Goal: Check status: Check status

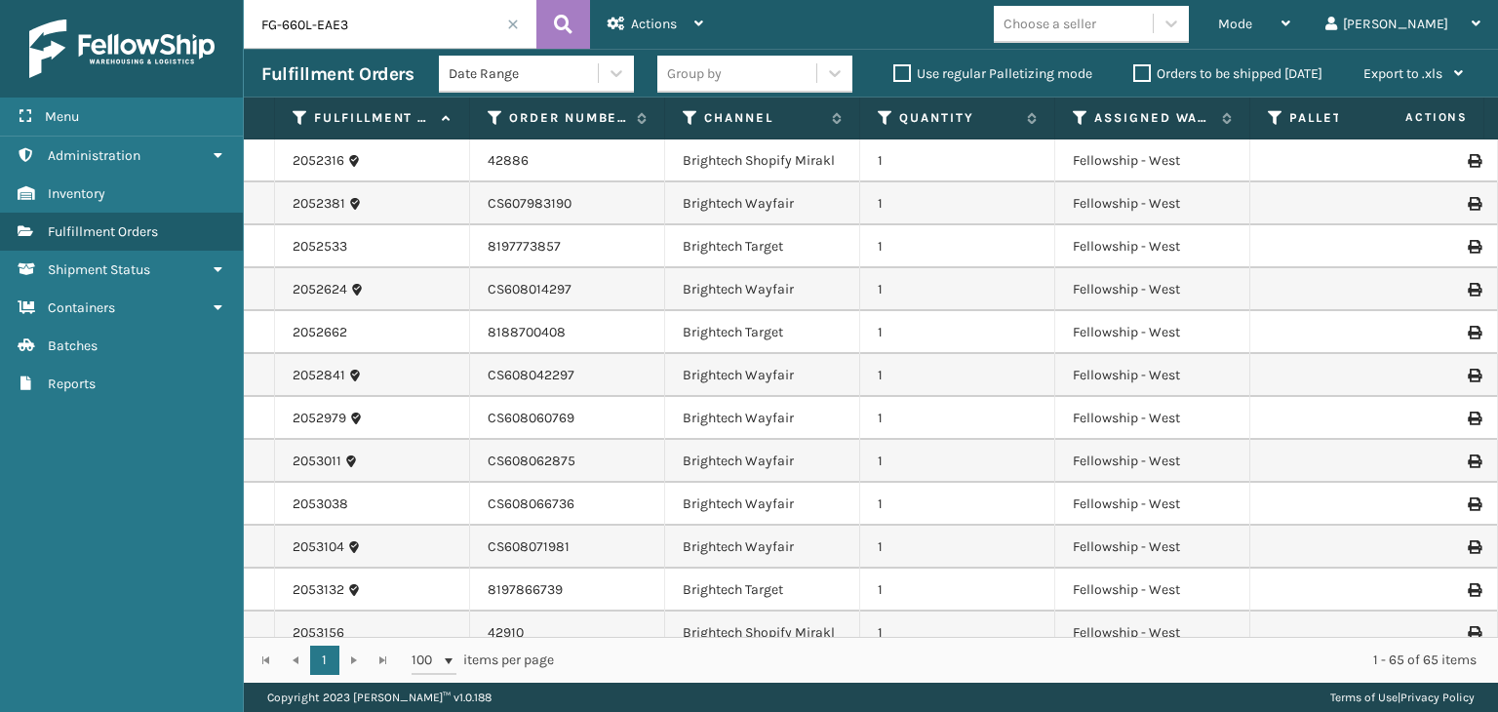
scroll to position [2013, 337]
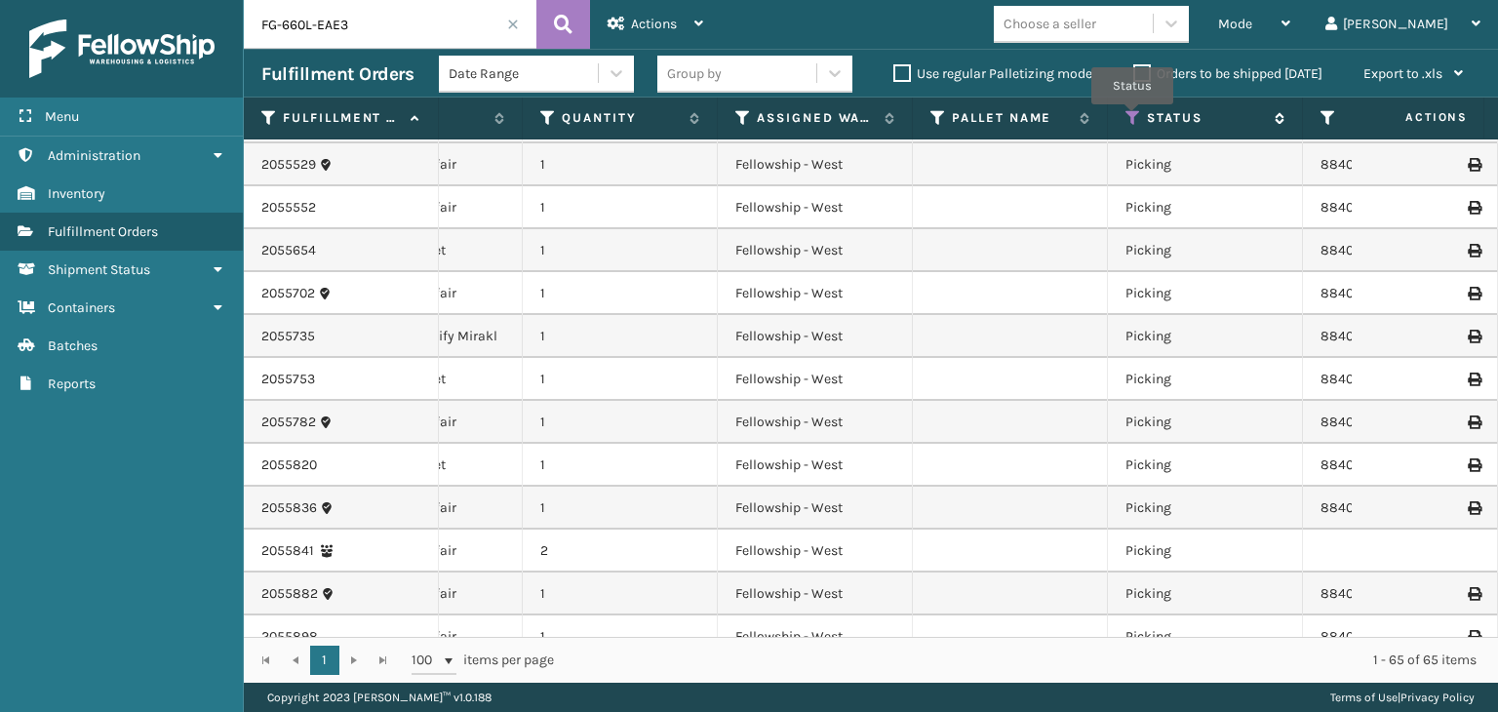
click at [1137, 118] on icon at bounding box center [1134, 118] width 16 height 18
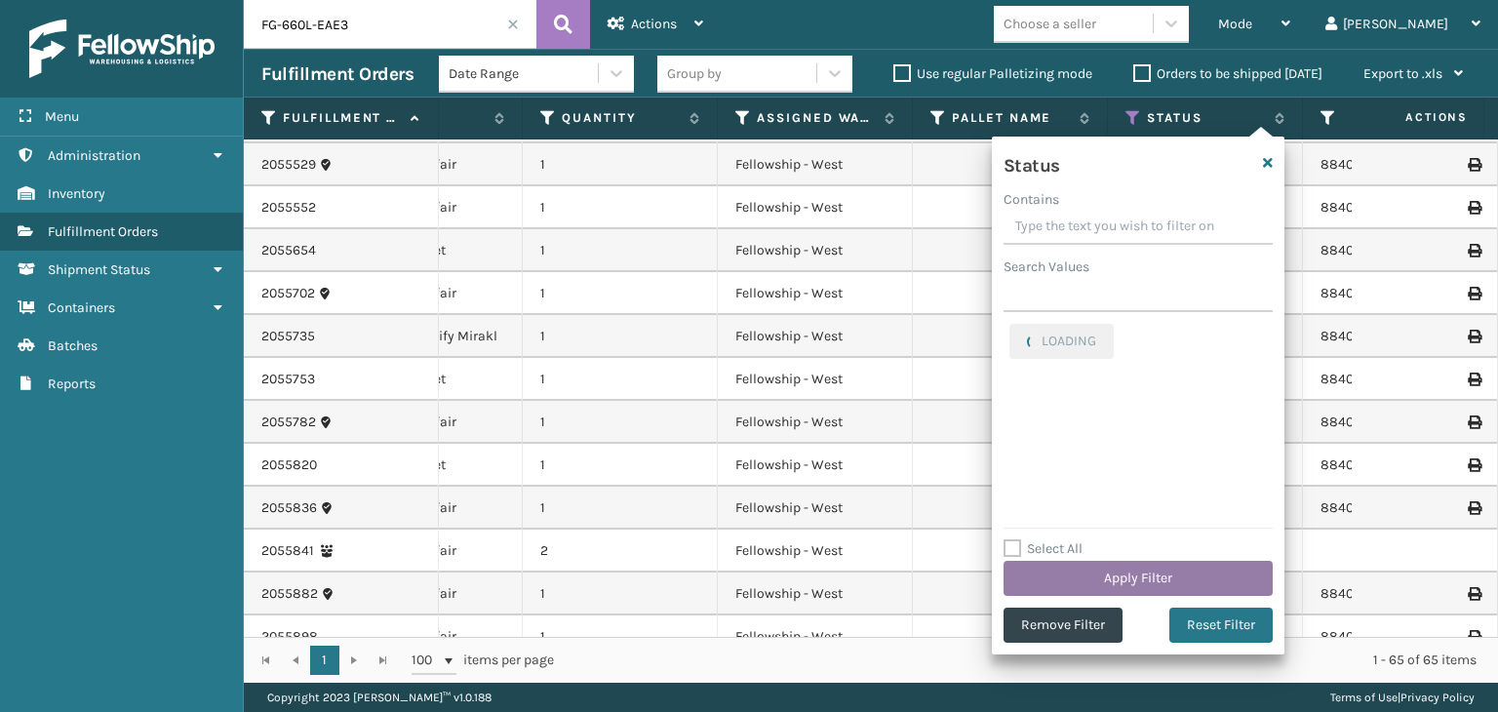
click at [1229, 574] on button "Apply Filter" at bounding box center [1138, 578] width 269 height 35
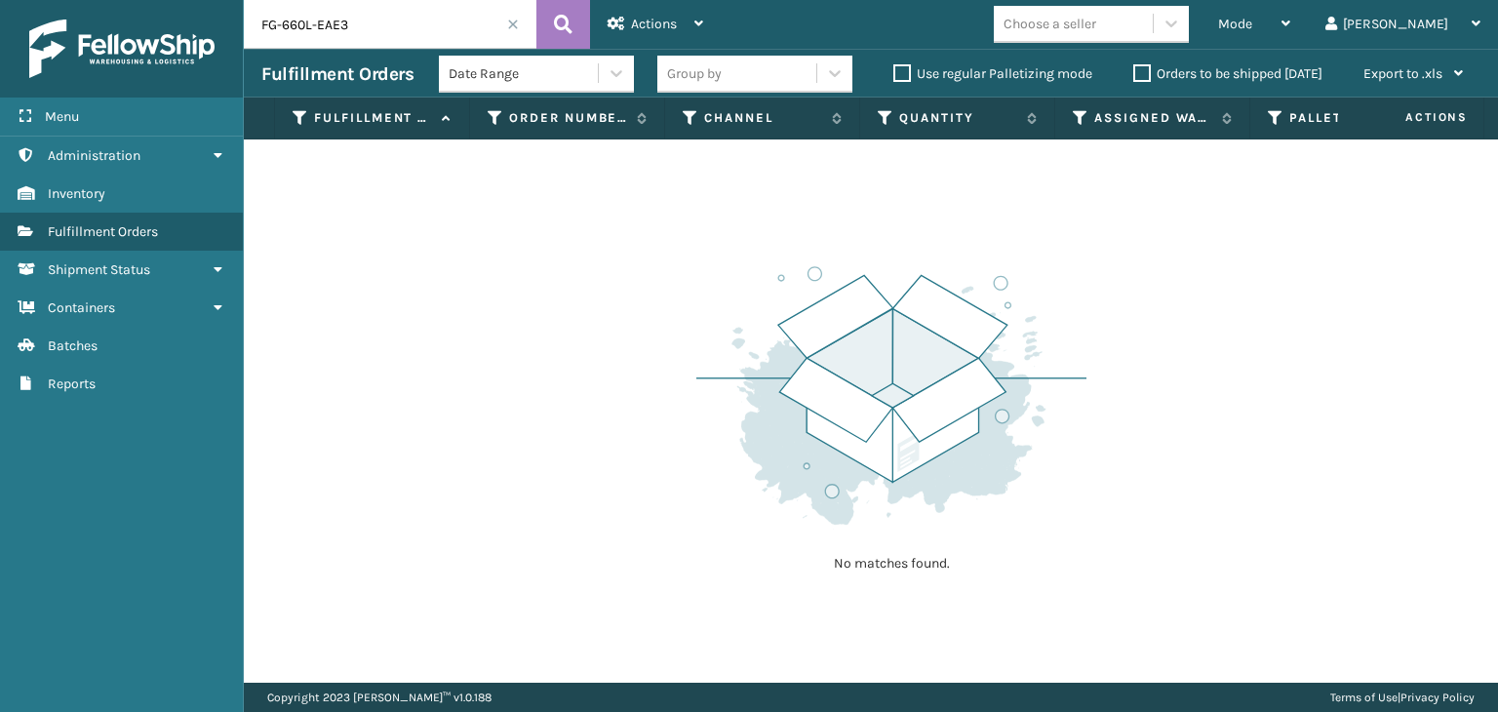
click at [508, 22] on span at bounding box center [513, 25] width 12 height 12
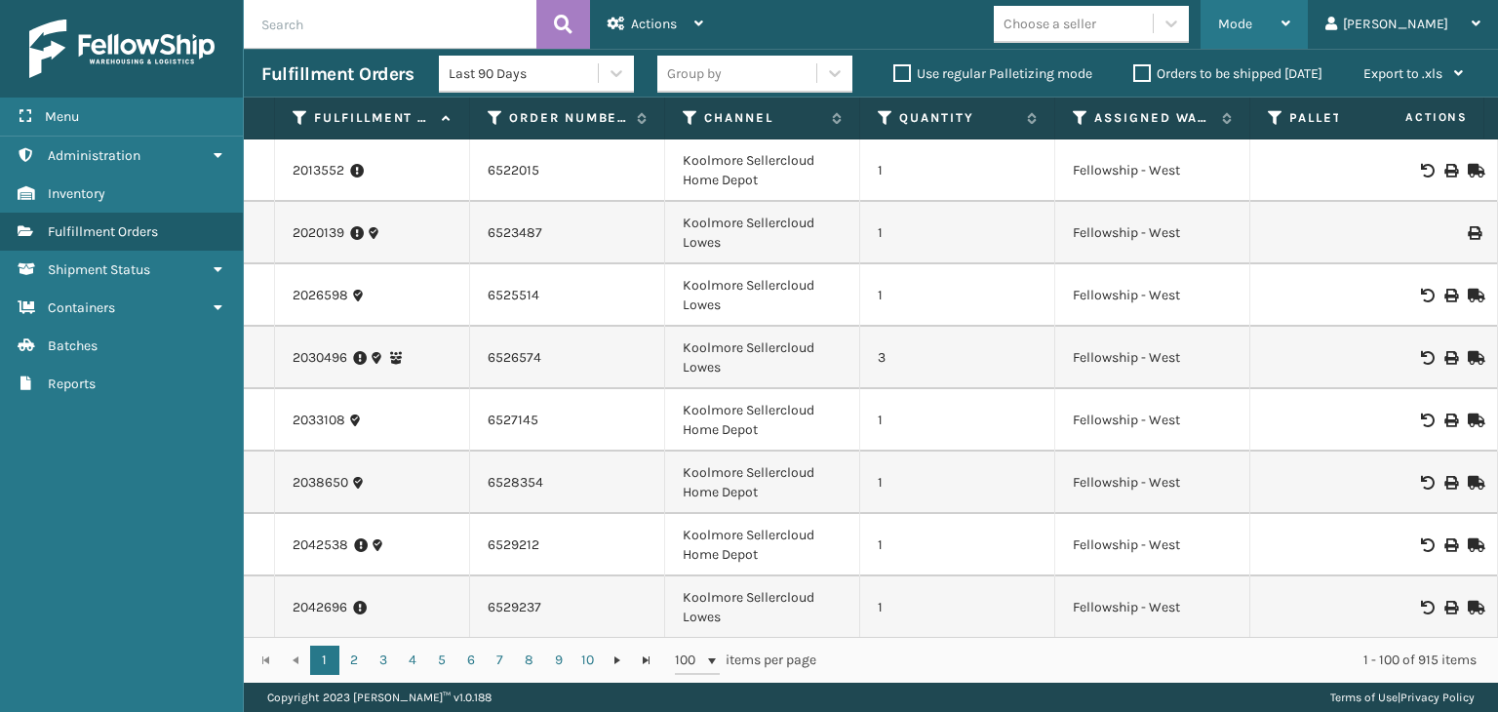
click at [1290, 20] on div "Mode" at bounding box center [1254, 24] width 72 height 49
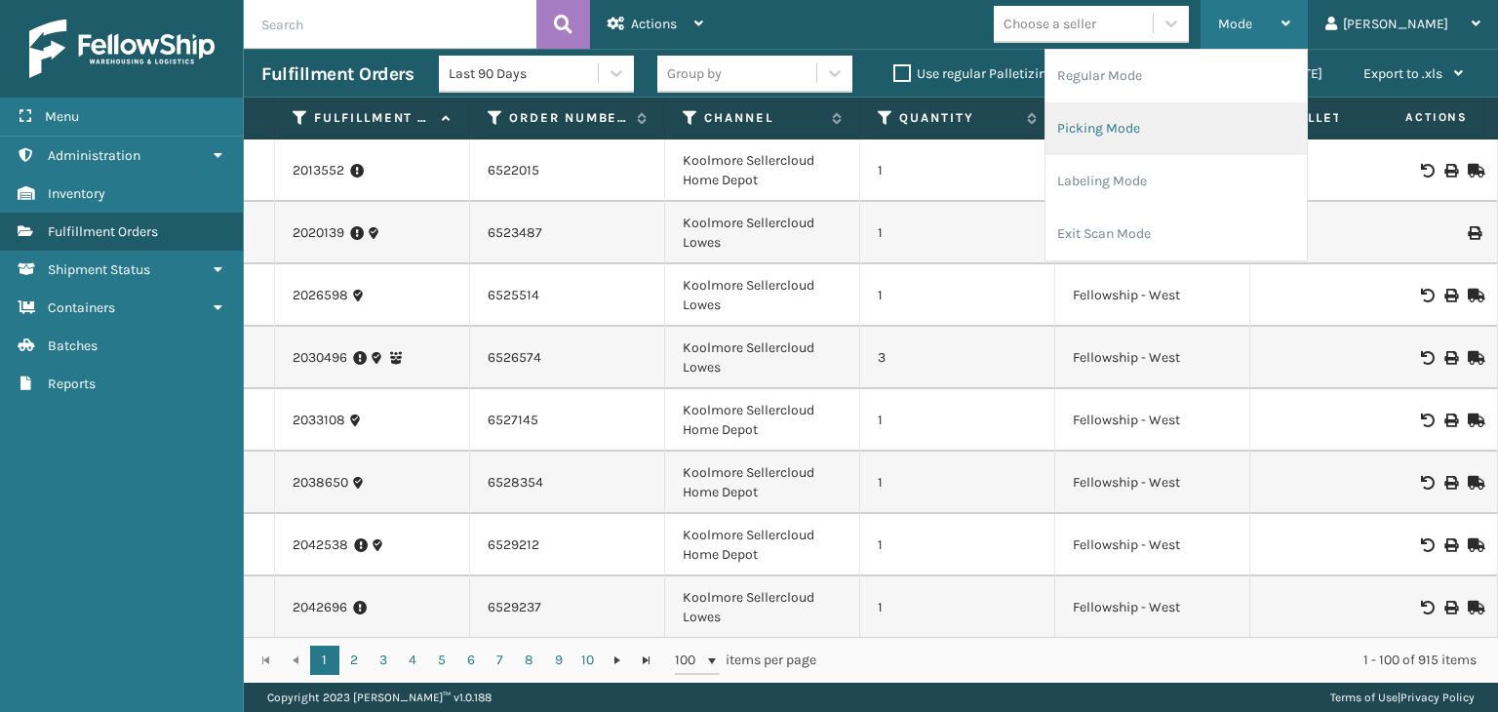
click at [1272, 123] on li "Picking Mode" at bounding box center [1176, 128] width 261 height 53
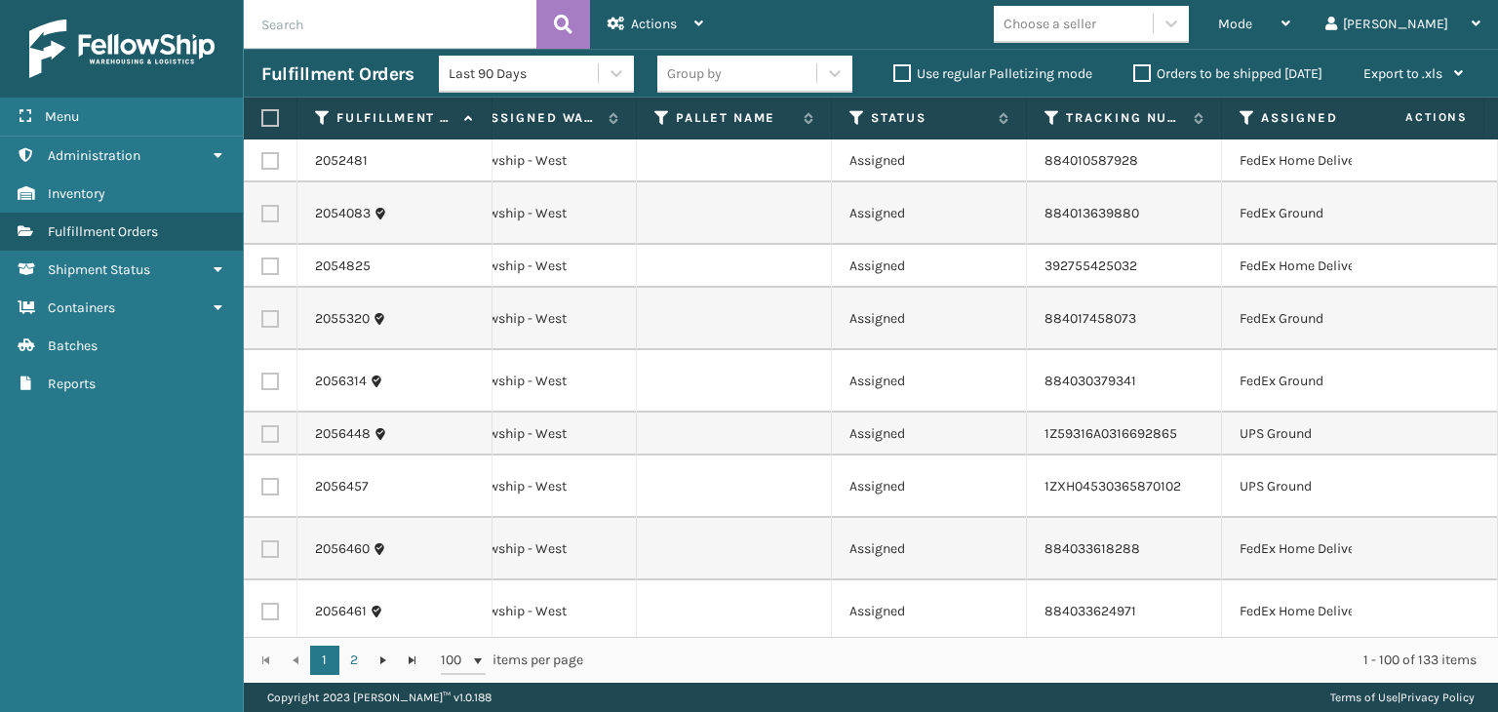
scroll to position [0, 671]
click at [854, 125] on icon at bounding box center [854, 118] width 16 height 18
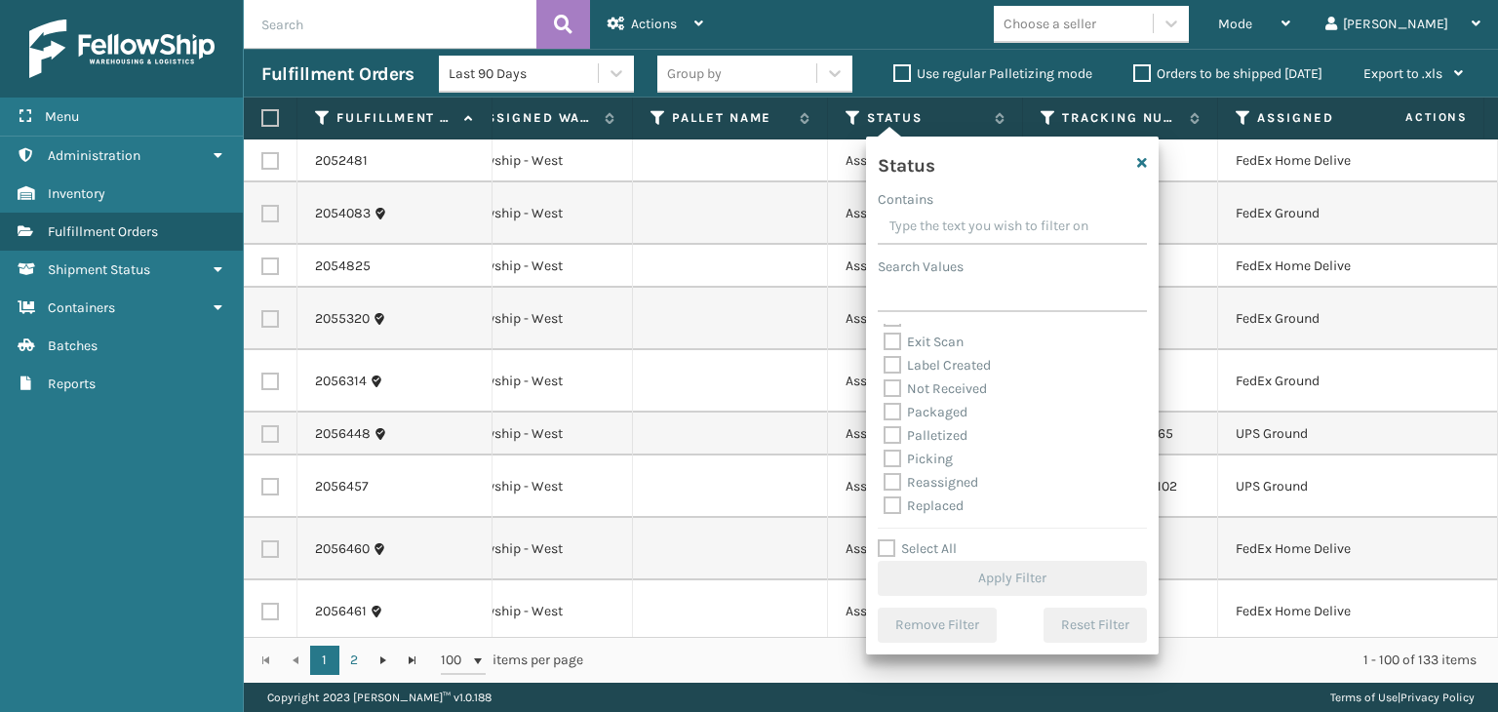
scroll to position [98, 0]
click at [951, 401] on label "Palletized" at bounding box center [926, 401] width 84 height 17
click at [885, 401] on input "Palletized" at bounding box center [884, 396] width 1 height 13
checkbox input "true"
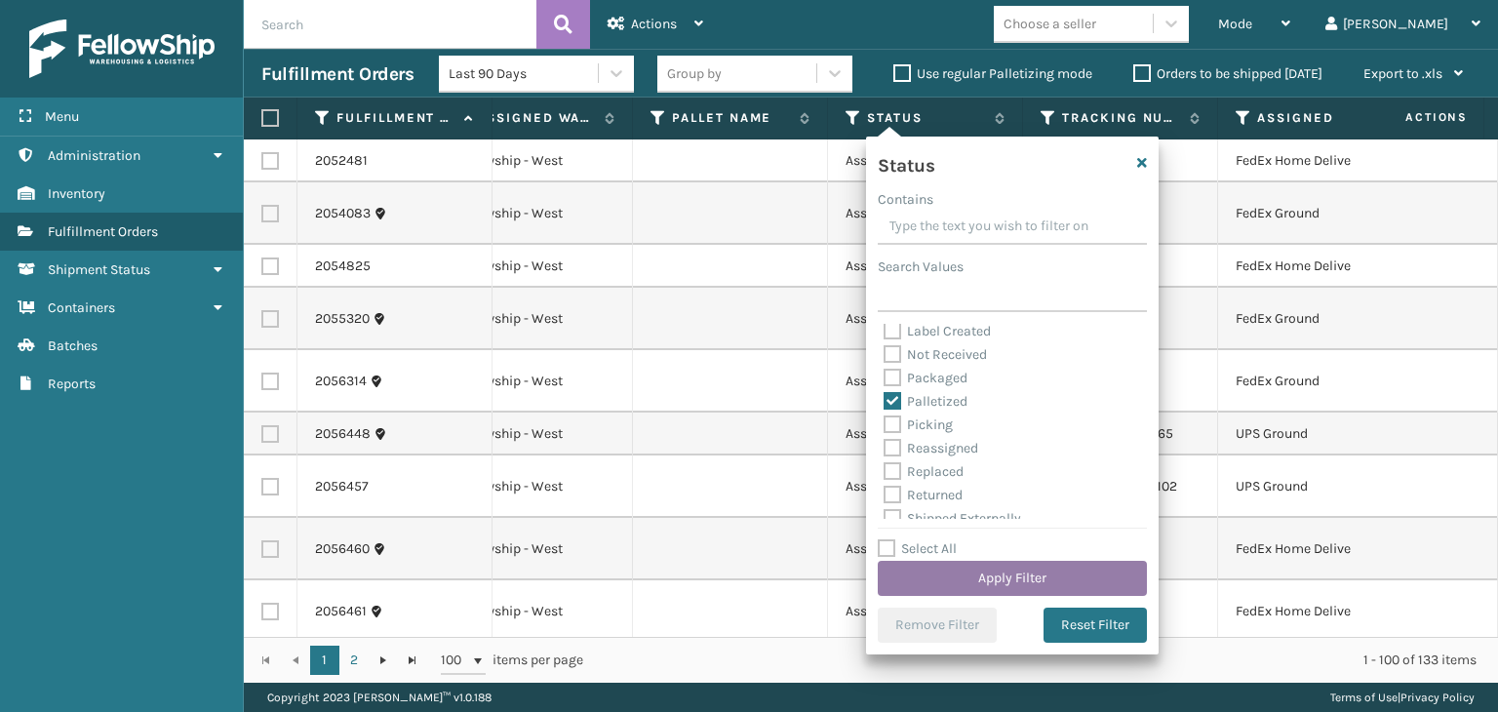
click at [1004, 579] on button "Apply Filter" at bounding box center [1012, 578] width 269 height 35
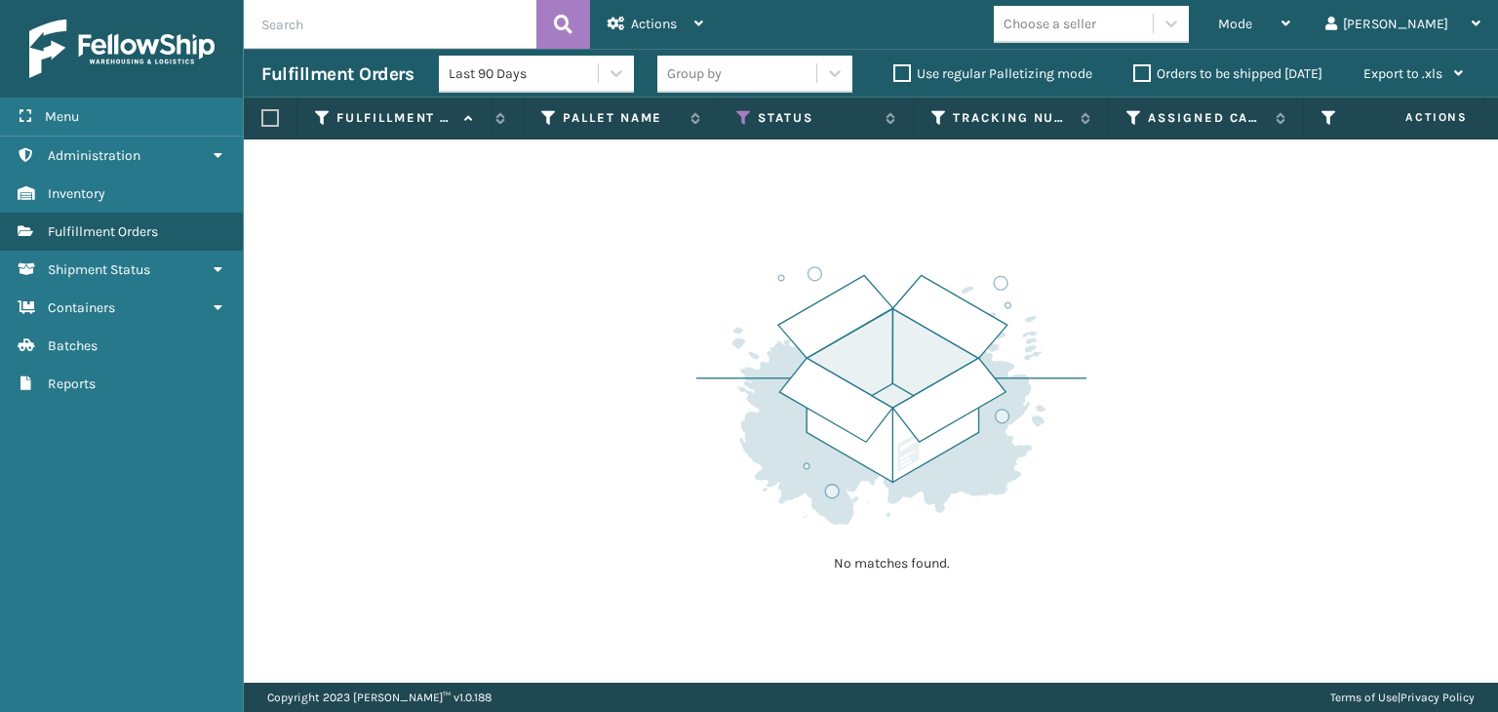
scroll to position [0, 800]
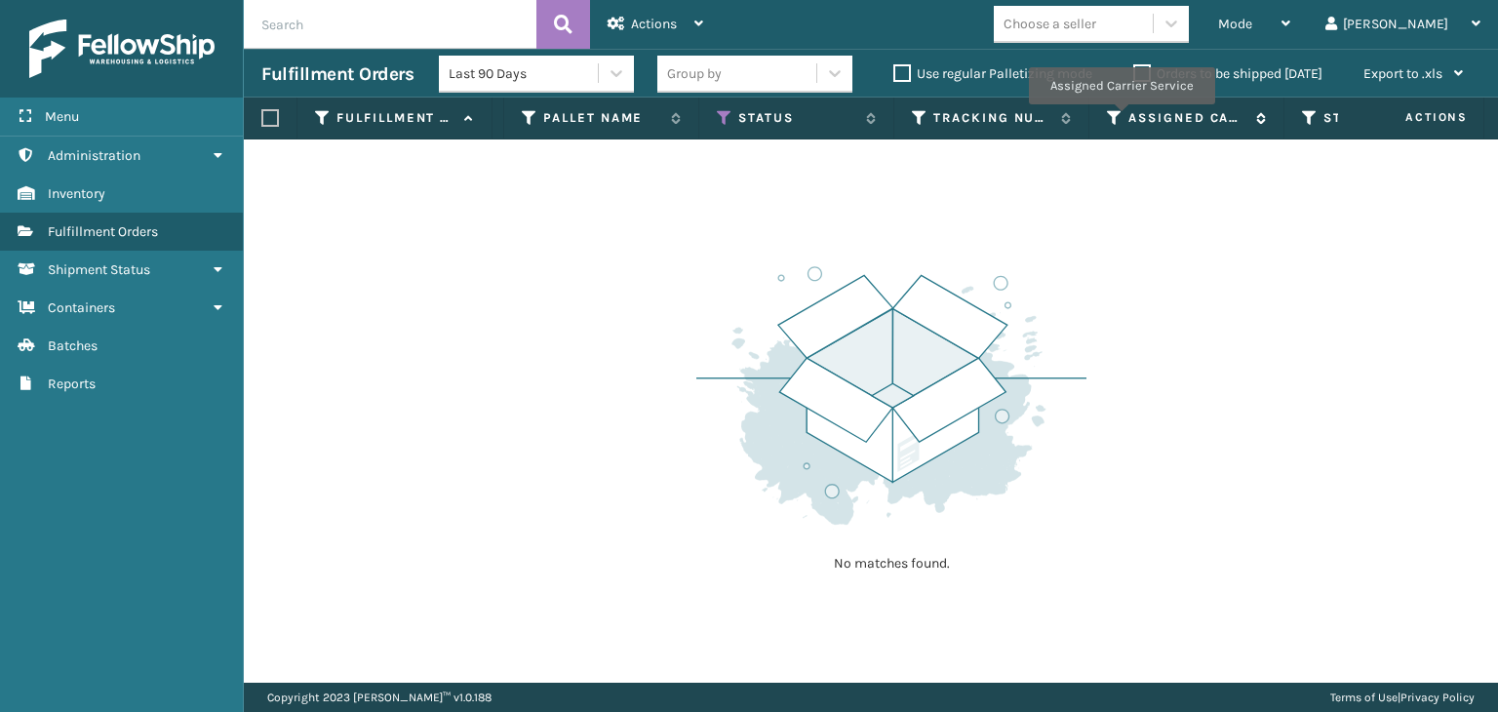
click at [1116, 115] on icon at bounding box center [1115, 118] width 16 height 18
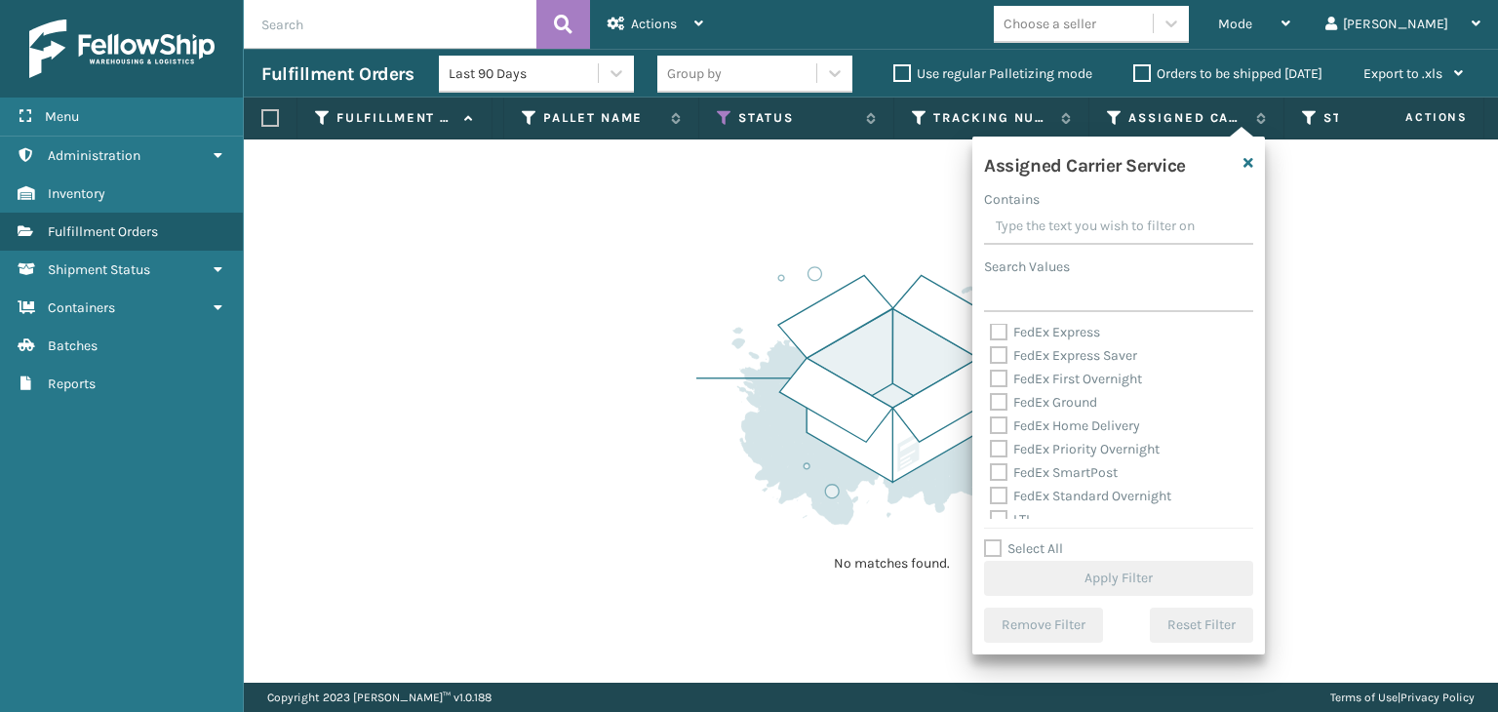
scroll to position [98, 0]
click at [1081, 404] on label "FedEx Ground" at bounding box center [1043, 401] width 107 height 17
click at [991, 403] on input "FedEx Ground" at bounding box center [990, 396] width 1 height 13
checkbox input "true"
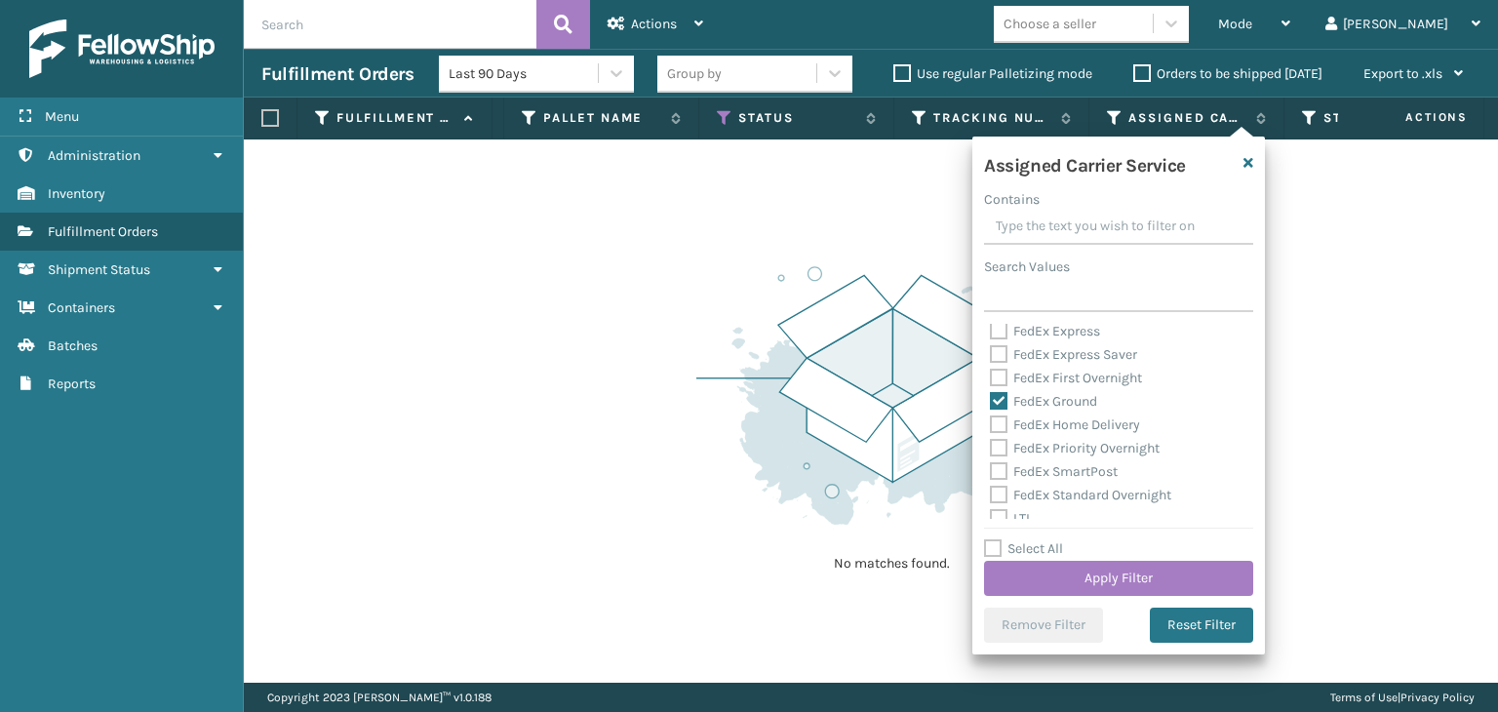
click at [1085, 416] on div "FedEx Home Delivery" at bounding box center [1119, 425] width 258 height 23
click at [1086, 429] on label "FedEx Home Delivery" at bounding box center [1065, 424] width 150 height 17
click at [991, 426] on input "FedEx Home Delivery" at bounding box center [990, 420] width 1 height 13
checkbox input "true"
click at [1123, 573] on button "Apply Filter" at bounding box center [1118, 578] width 269 height 35
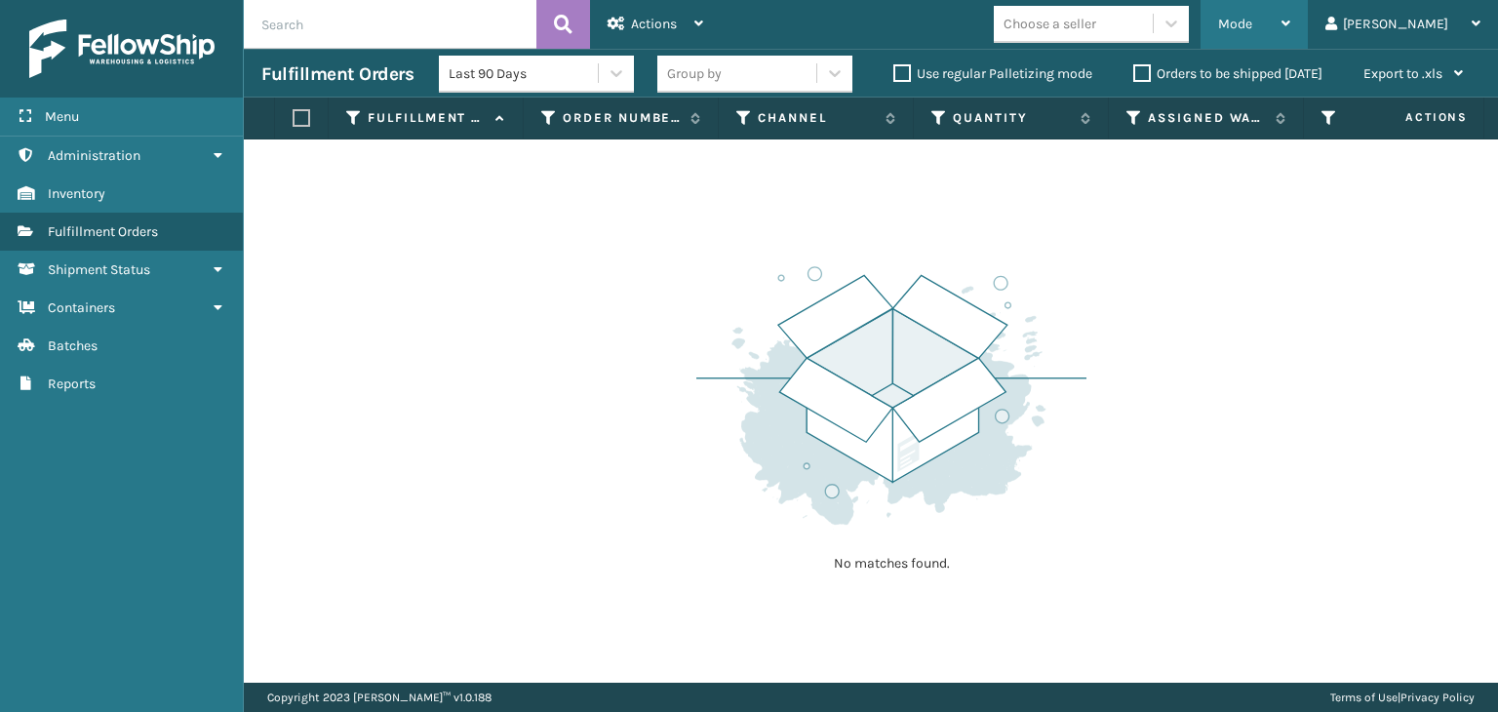
click at [1252, 24] on span "Mode" at bounding box center [1235, 24] width 34 height 17
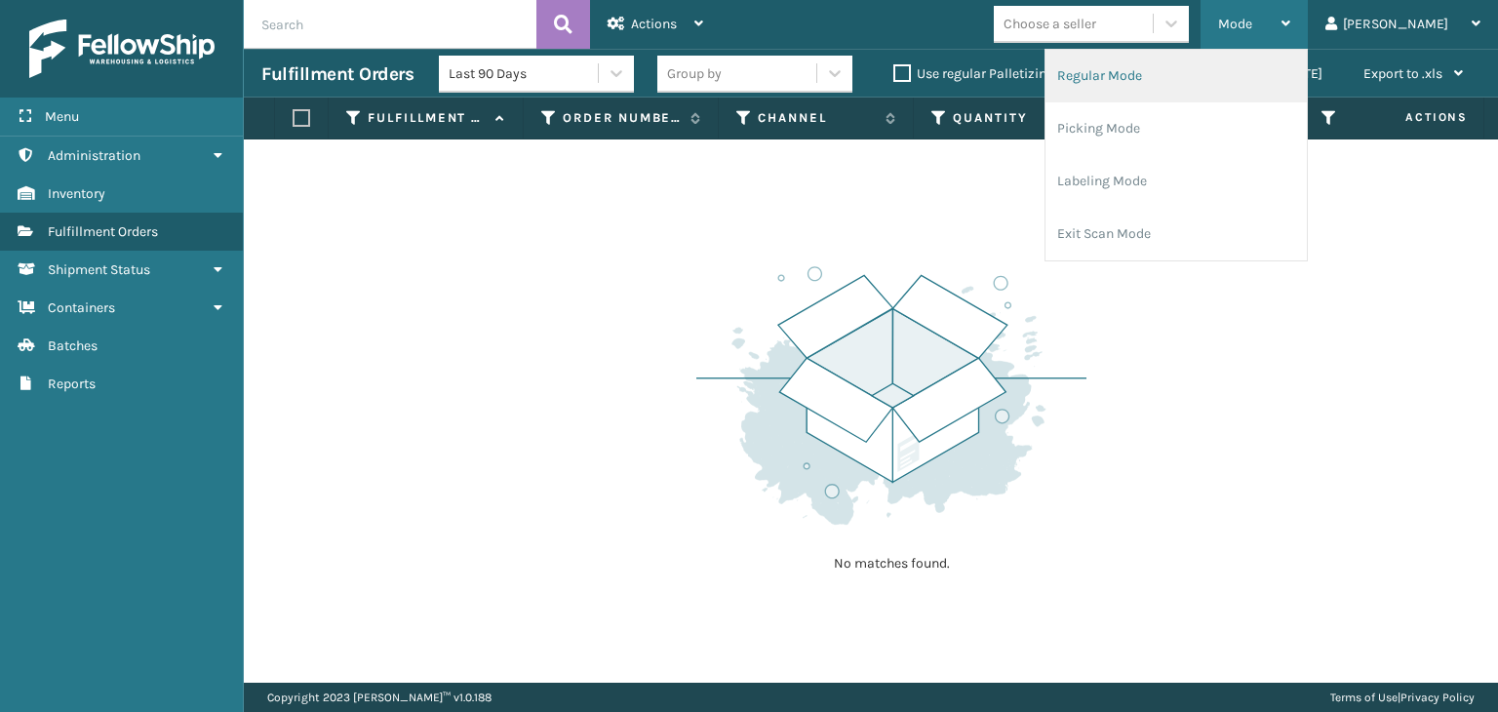
click at [1280, 52] on li "Regular Mode" at bounding box center [1176, 76] width 261 height 53
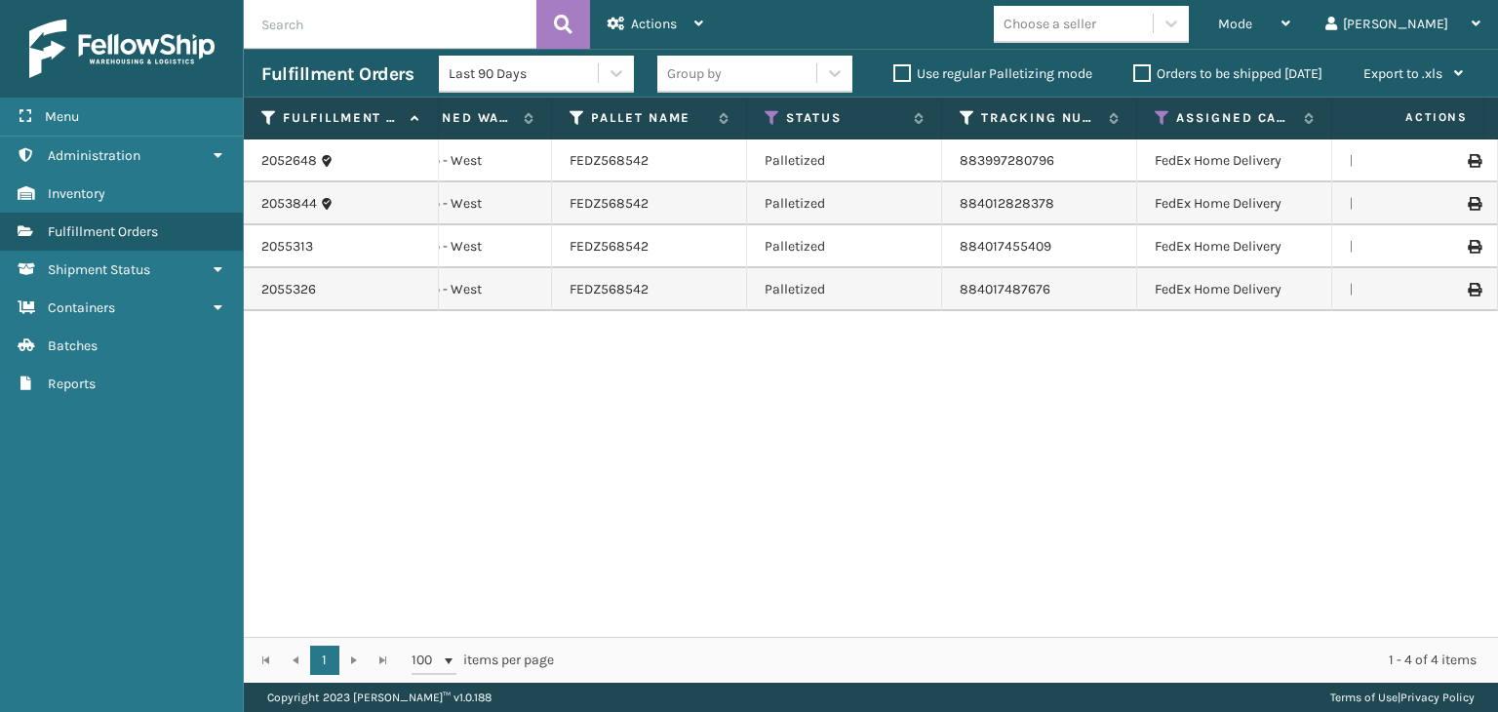
scroll to position [0, 0]
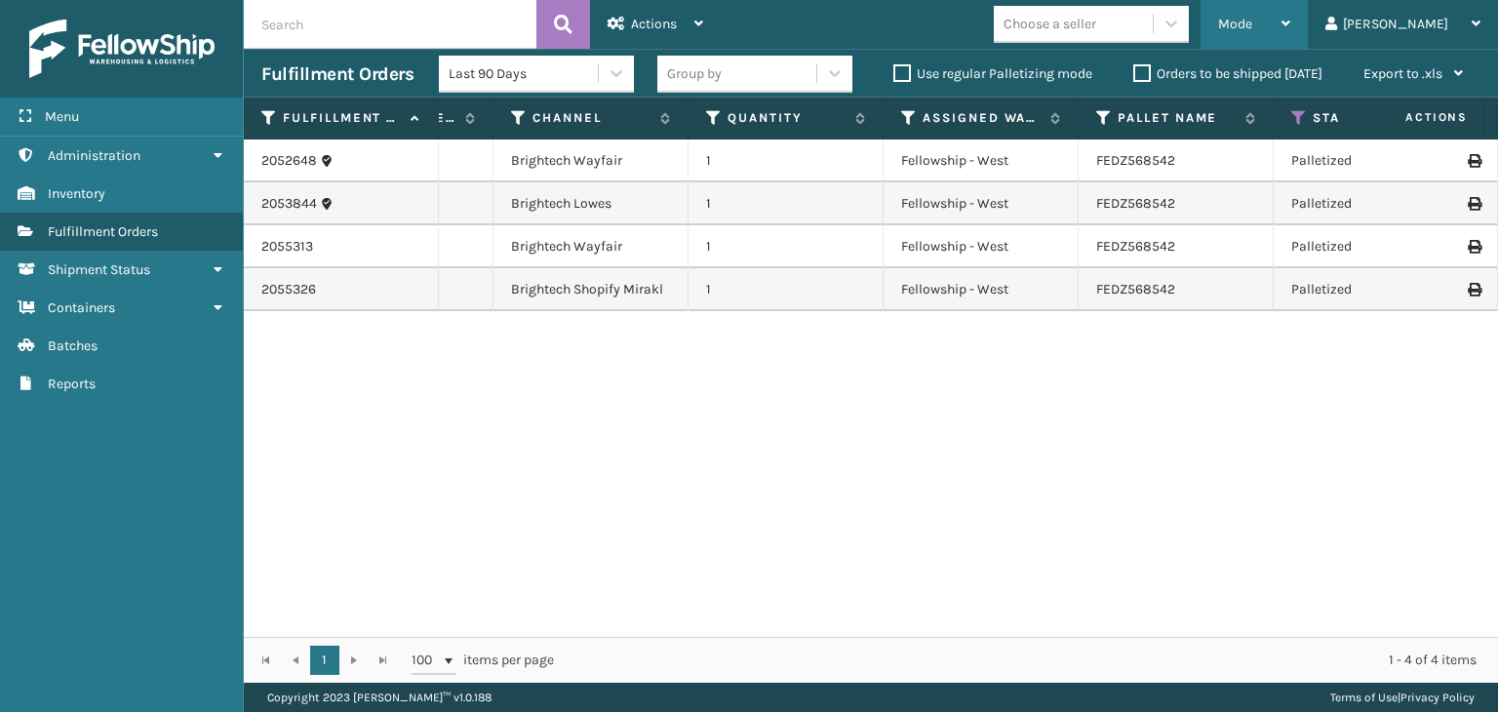
drag, startPoint x: 1341, startPoint y: 23, endPoint x: 1312, endPoint y: 94, distance: 76.1
click at [1290, 32] on div "Mode" at bounding box center [1254, 24] width 72 height 49
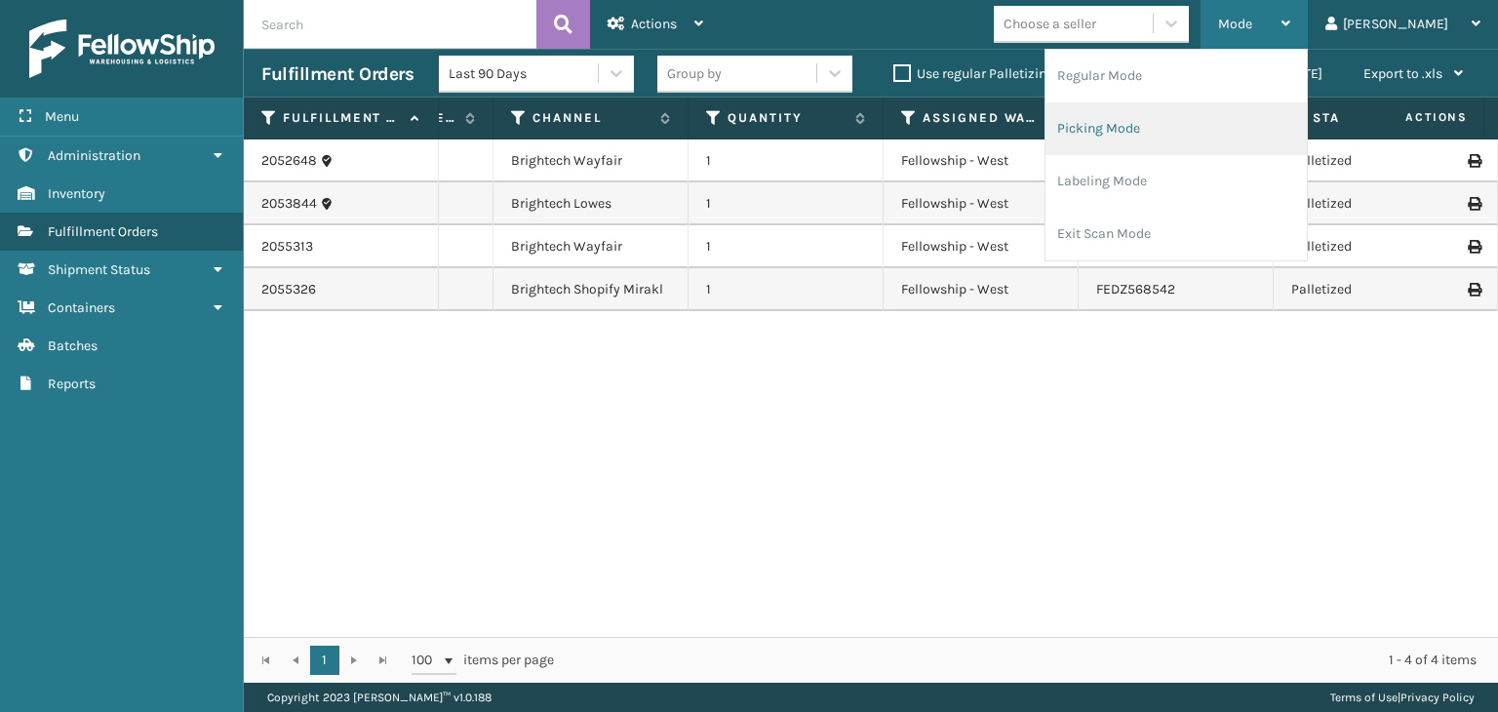
click at [1260, 134] on li "Picking Mode" at bounding box center [1176, 128] width 261 height 53
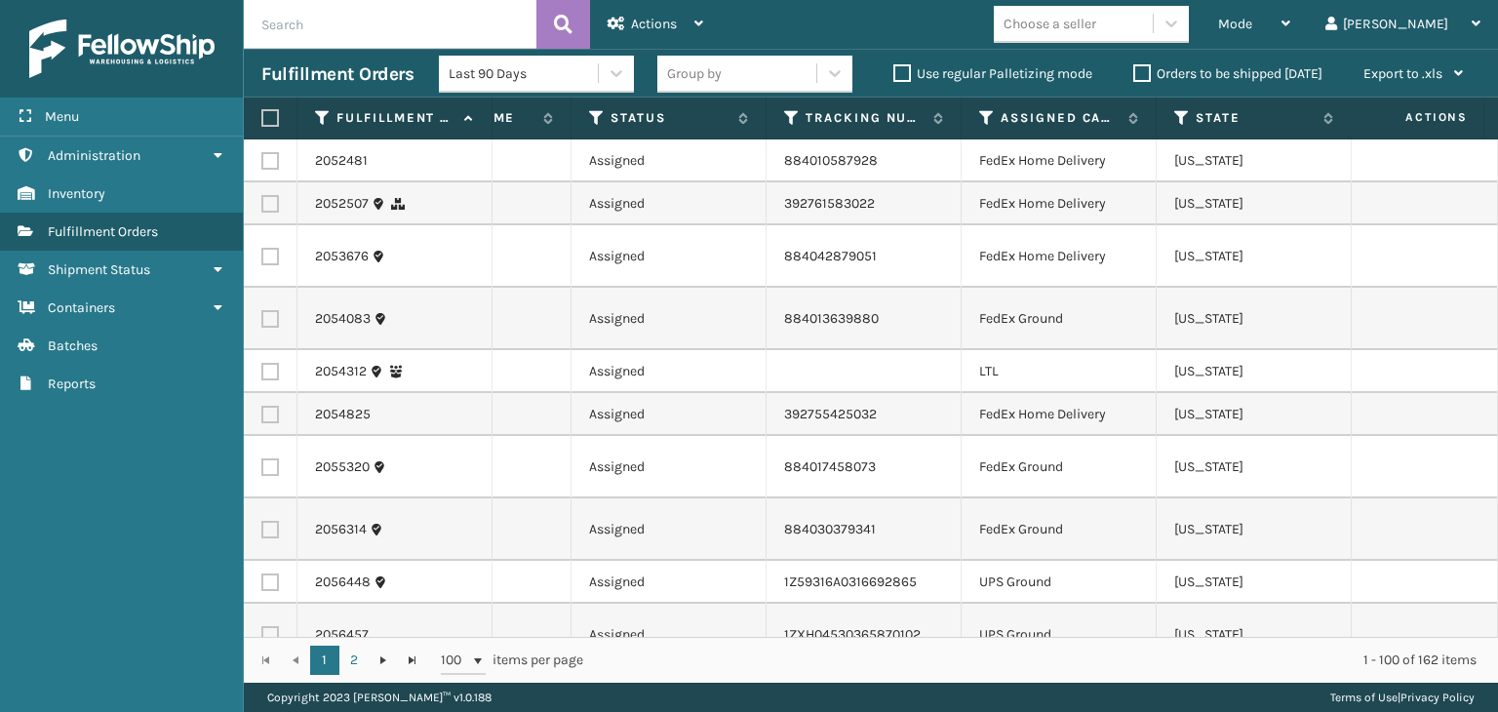
scroll to position [0, 931]
click at [987, 121] on icon at bounding box center [984, 118] width 16 height 18
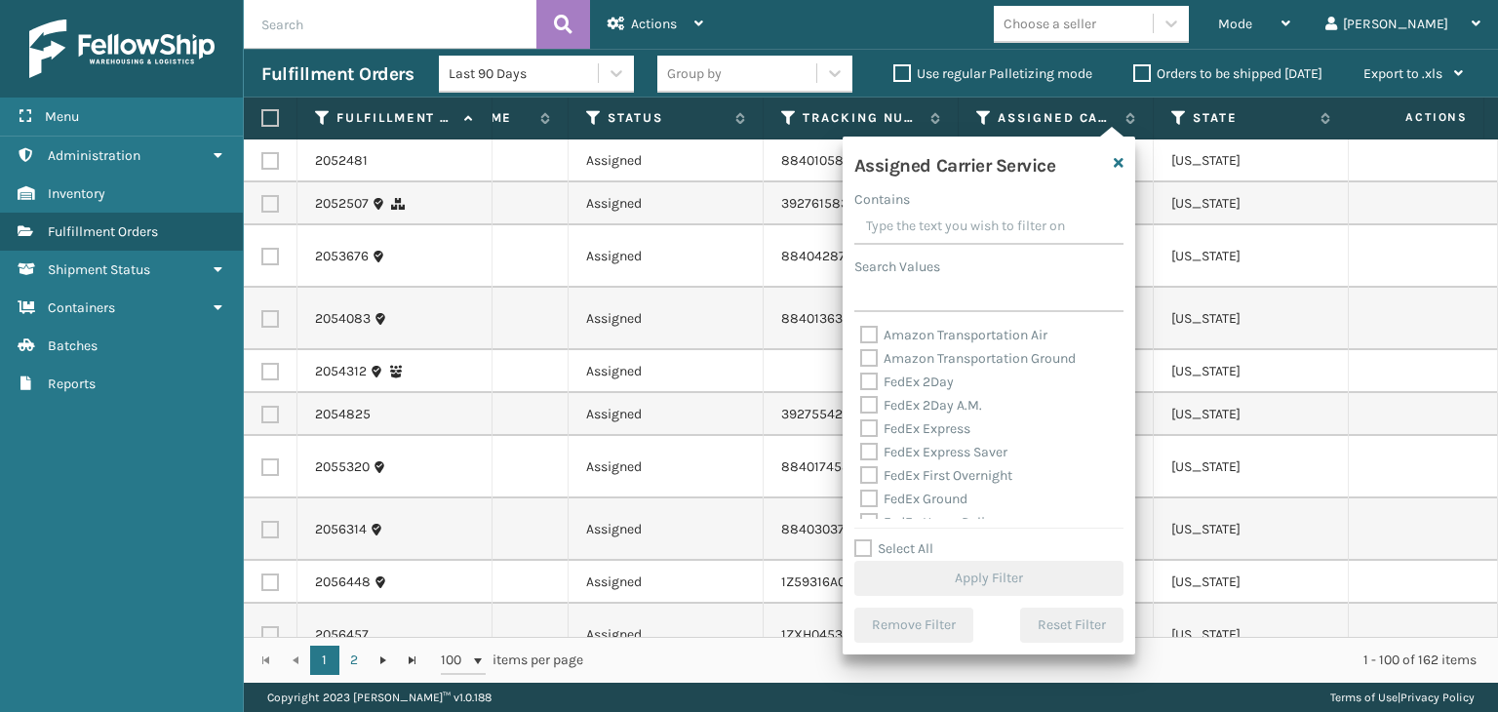
click at [917, 543] on label "Select All" at bounding box center [893, 548] width 79 height 17
click at [917, 539] on input "Select All" at bounding box center [1000, 538] width 293 height 2
checkbox input "true"
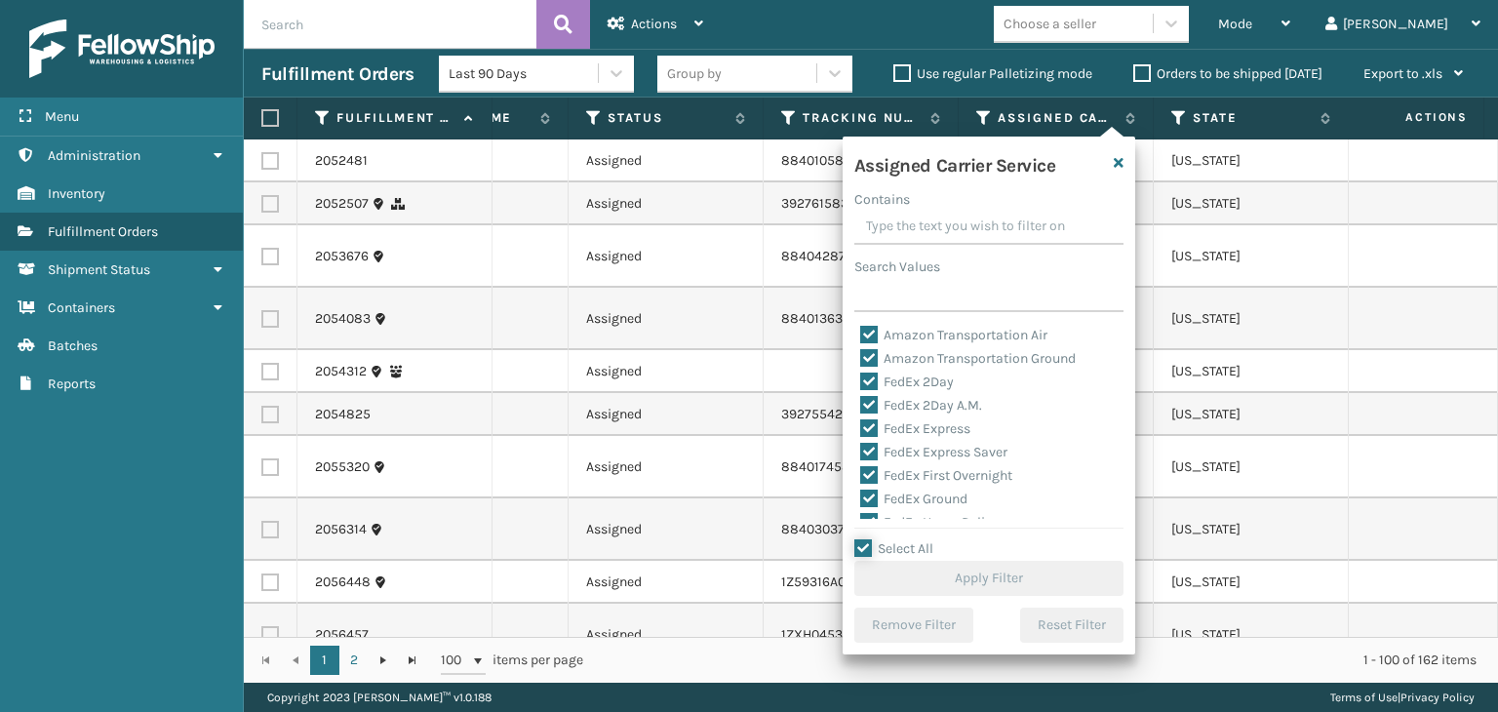
checkbox input "true"
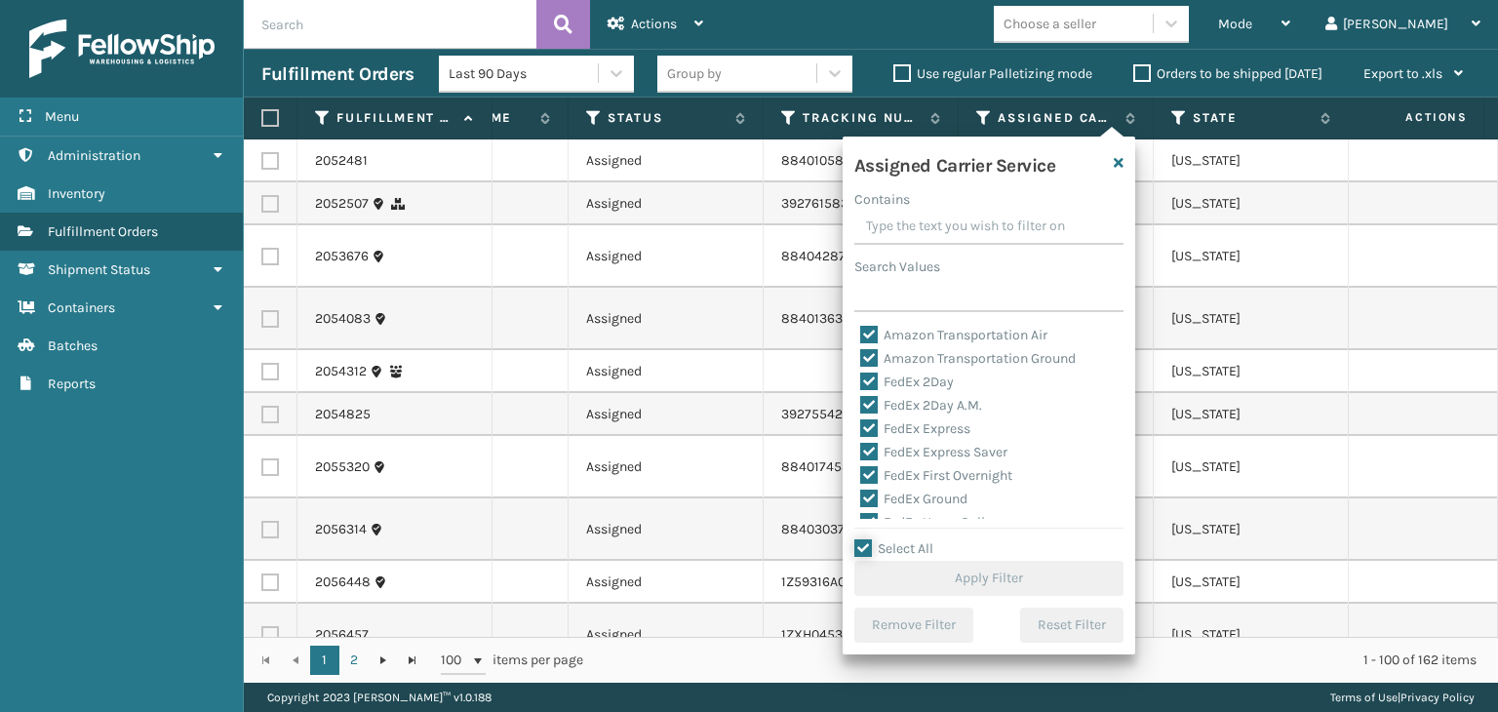
checkbox input "true"
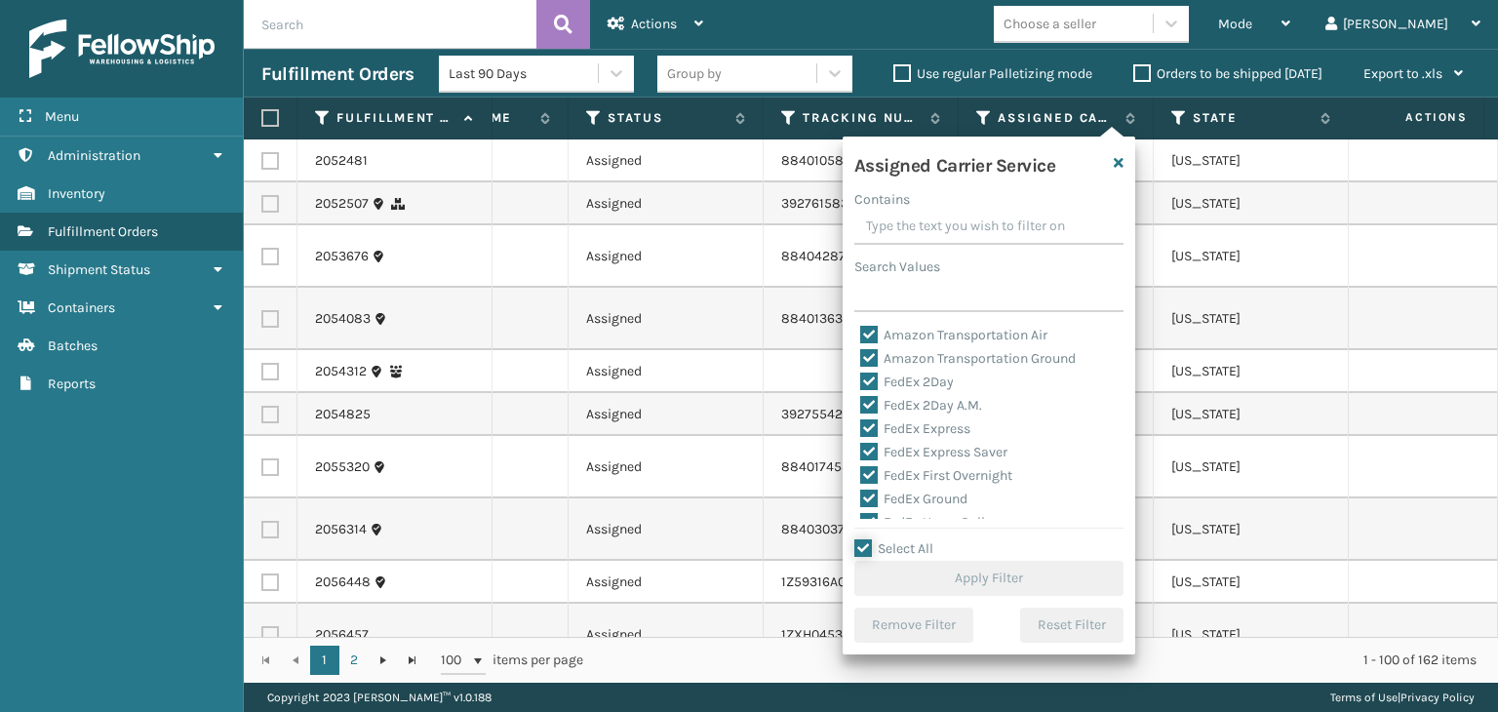
checkbox input "true"
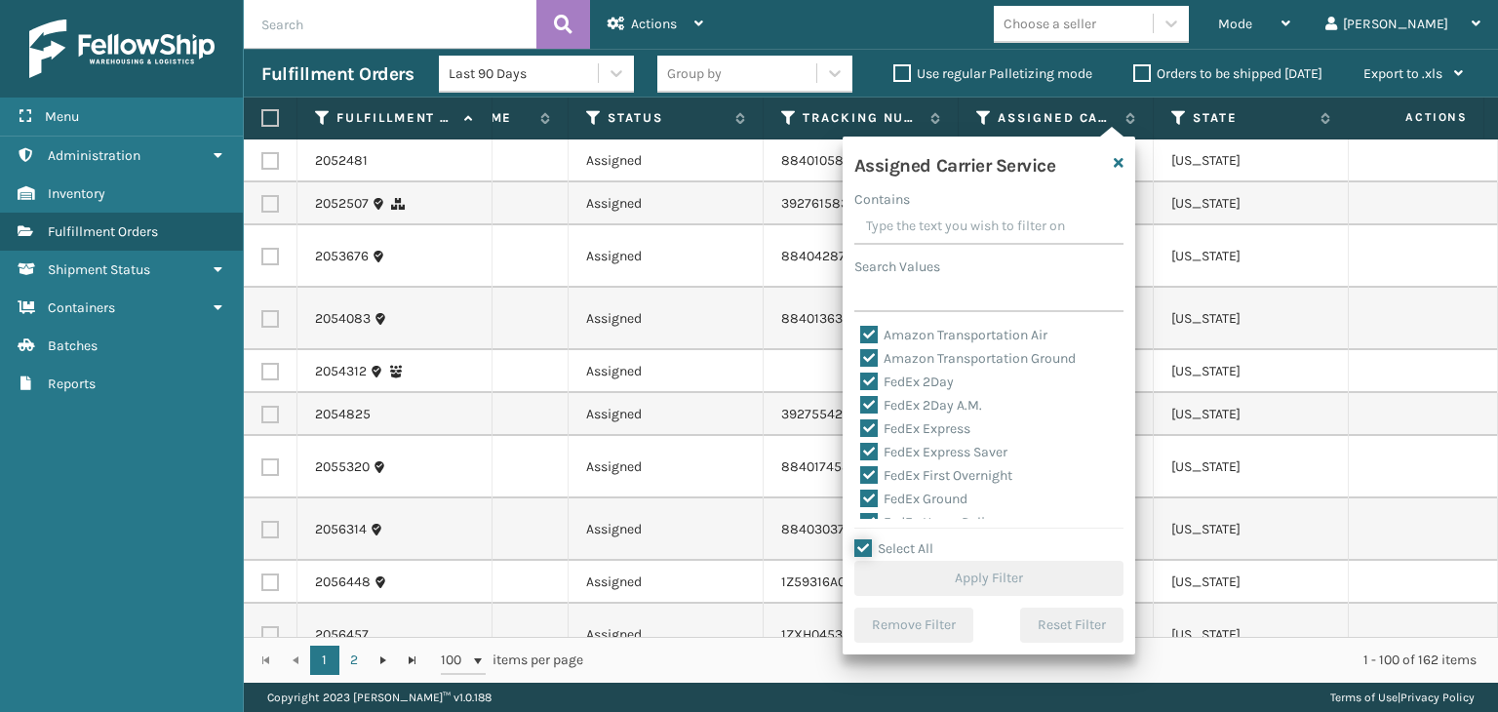
checkbox input "true"
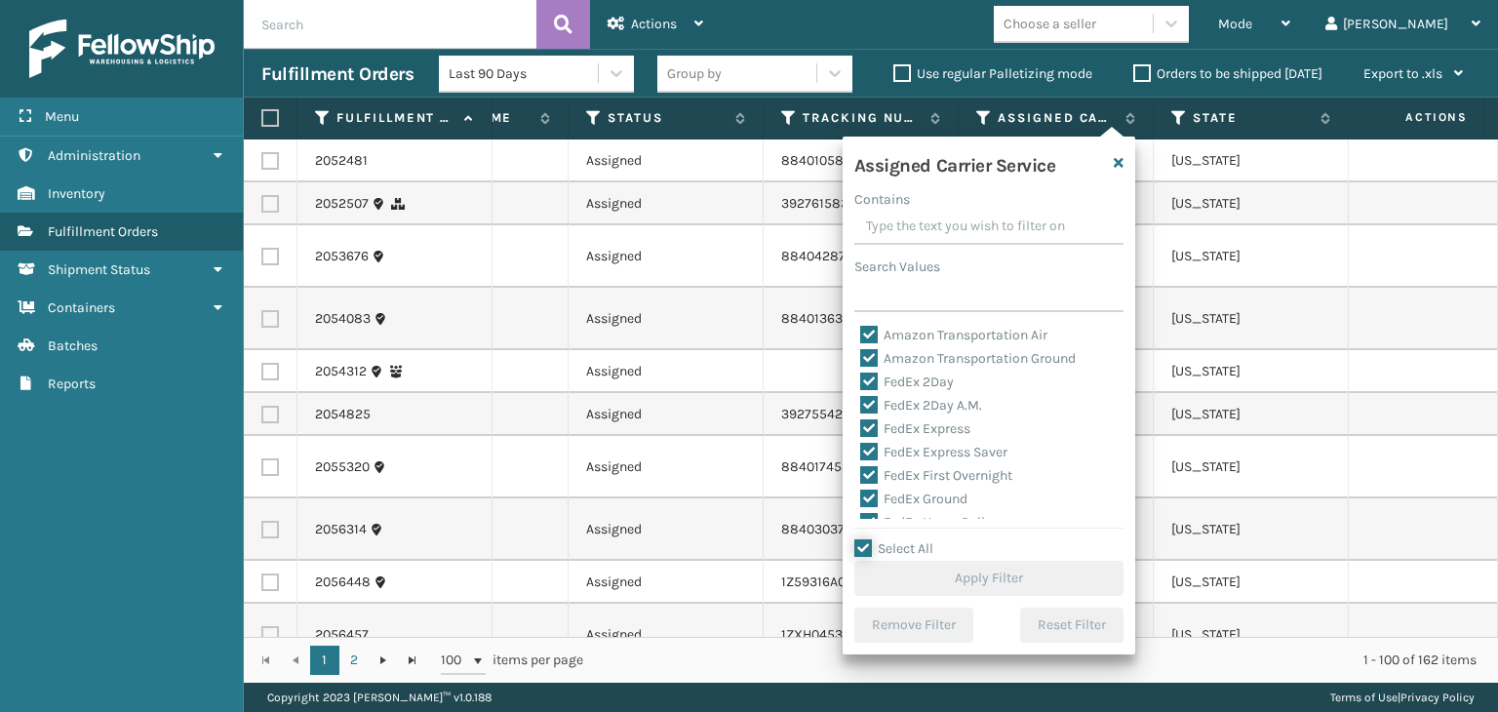
checkbox input "true"
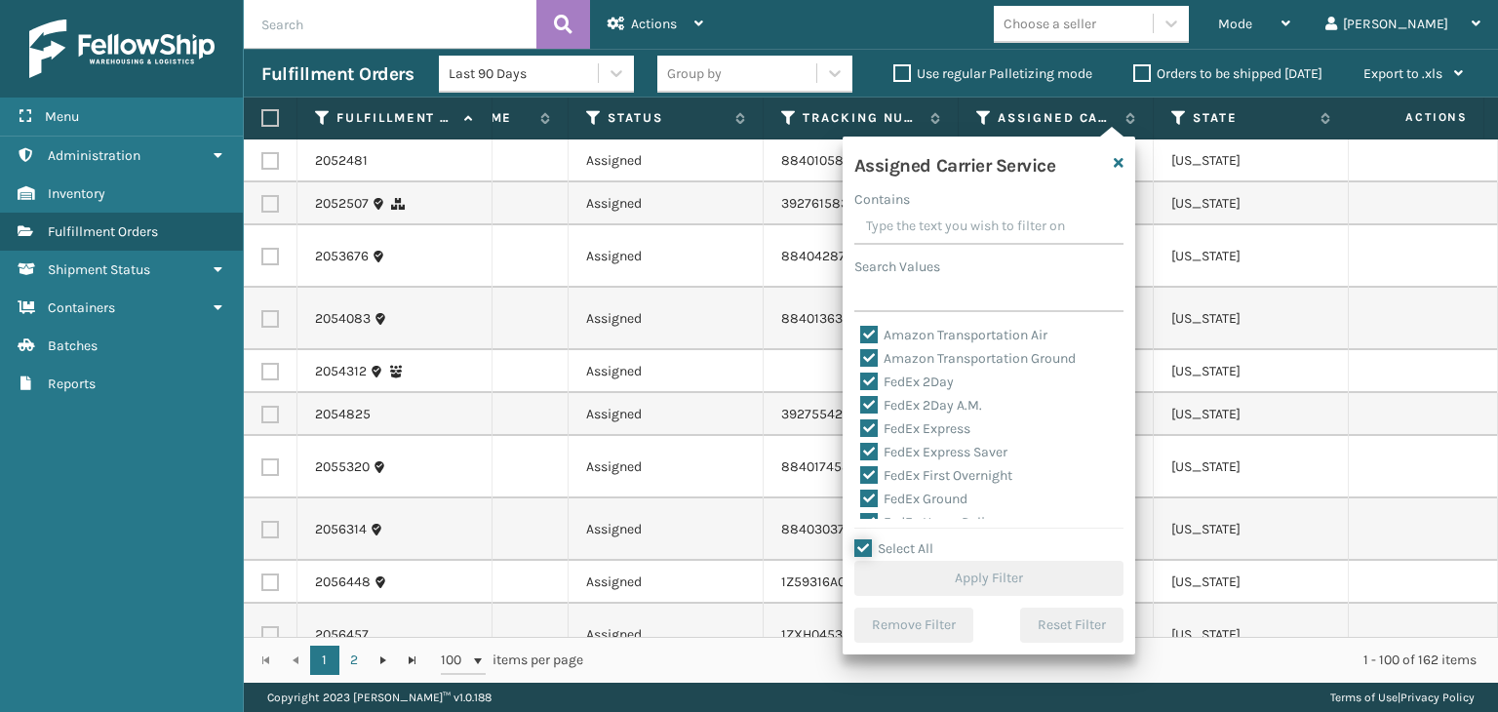
checkbox input "true"
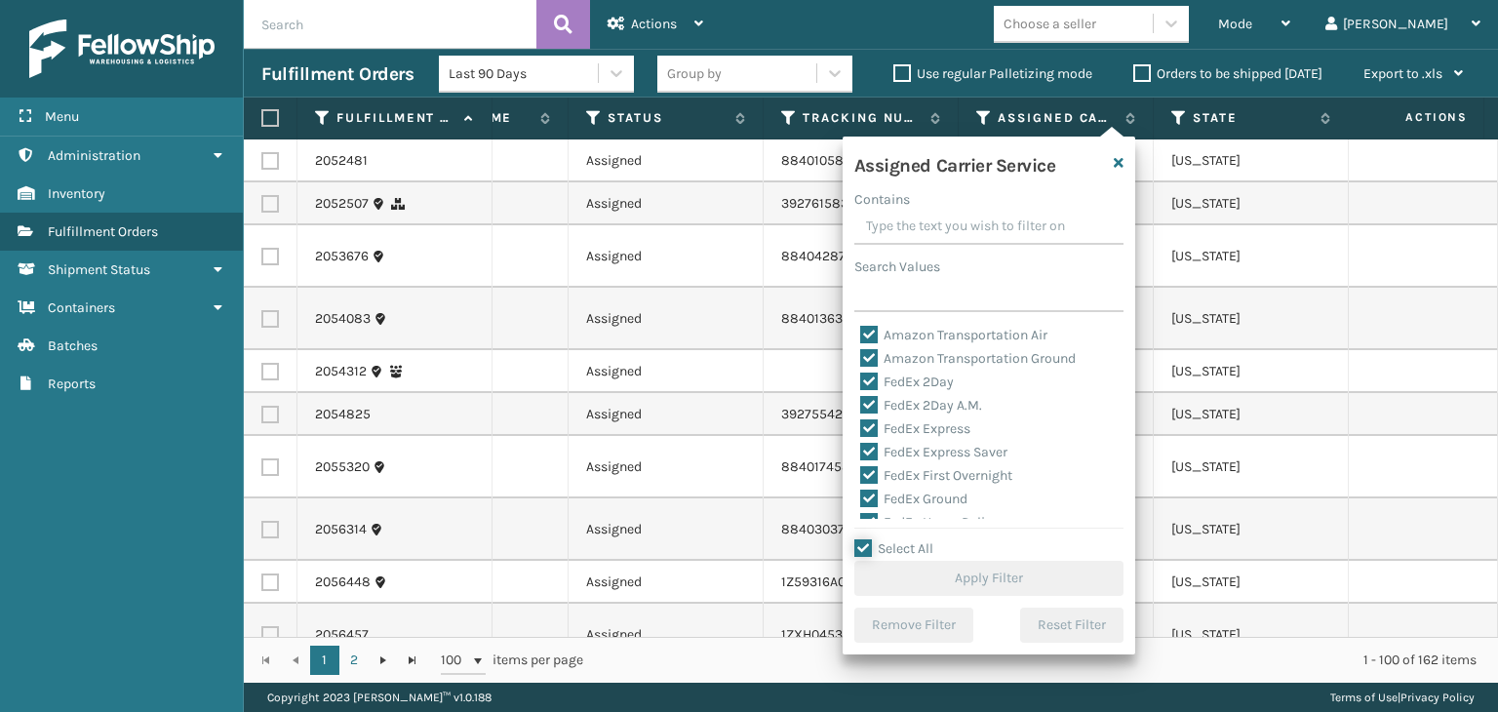
checkbox input "true"
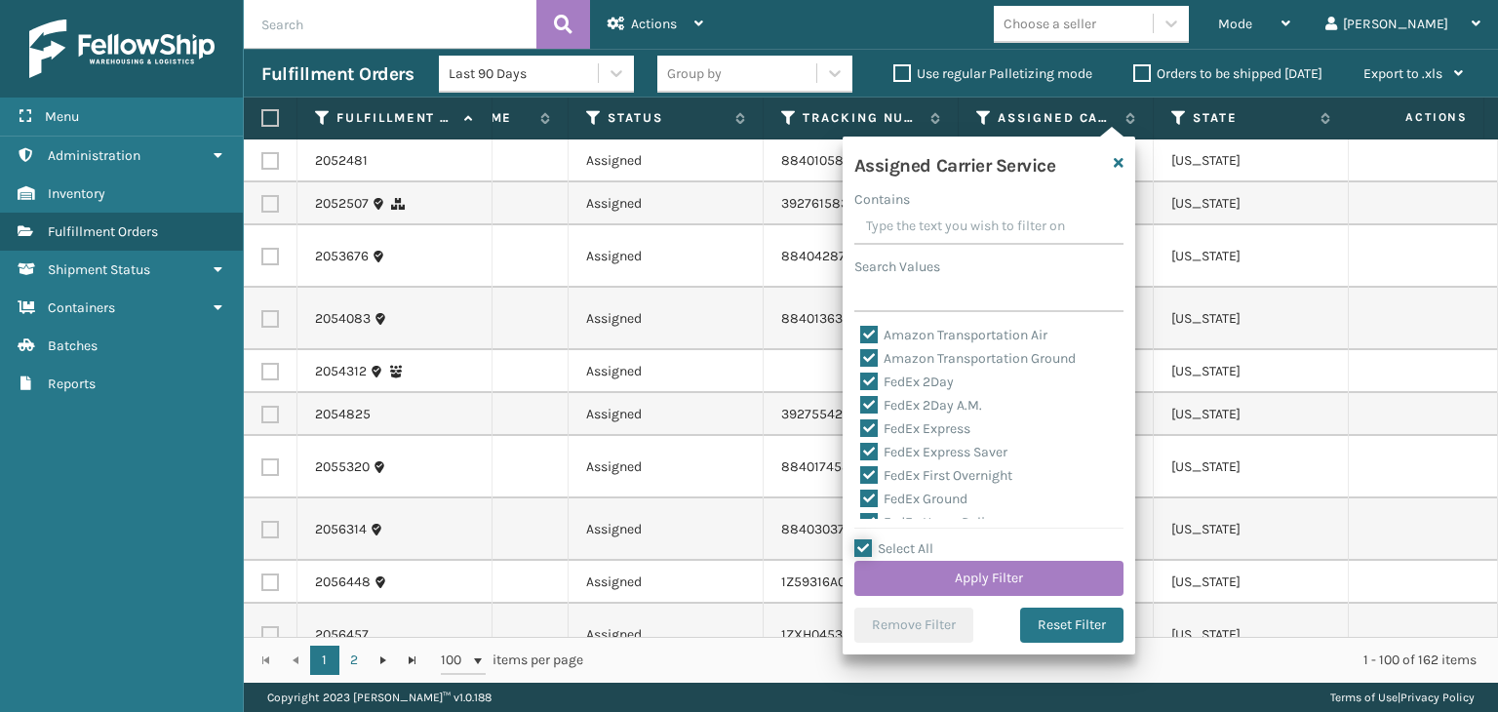
scroll to position [98, 0]
drag, startPoint x: 884, startPoint y: 508, endPoint x: 915, endPoint y: 535, distance: 41.5
click at [886, 513] on div "LTL" at bounding box center [989, 518] width 258 height 23
click at [892, 512] on label "LTL" at bounding box center [881, 518] width 43 height 17
click at [861, 512] on input "LTL" at bounding box center [860, 513] width 1 height 13
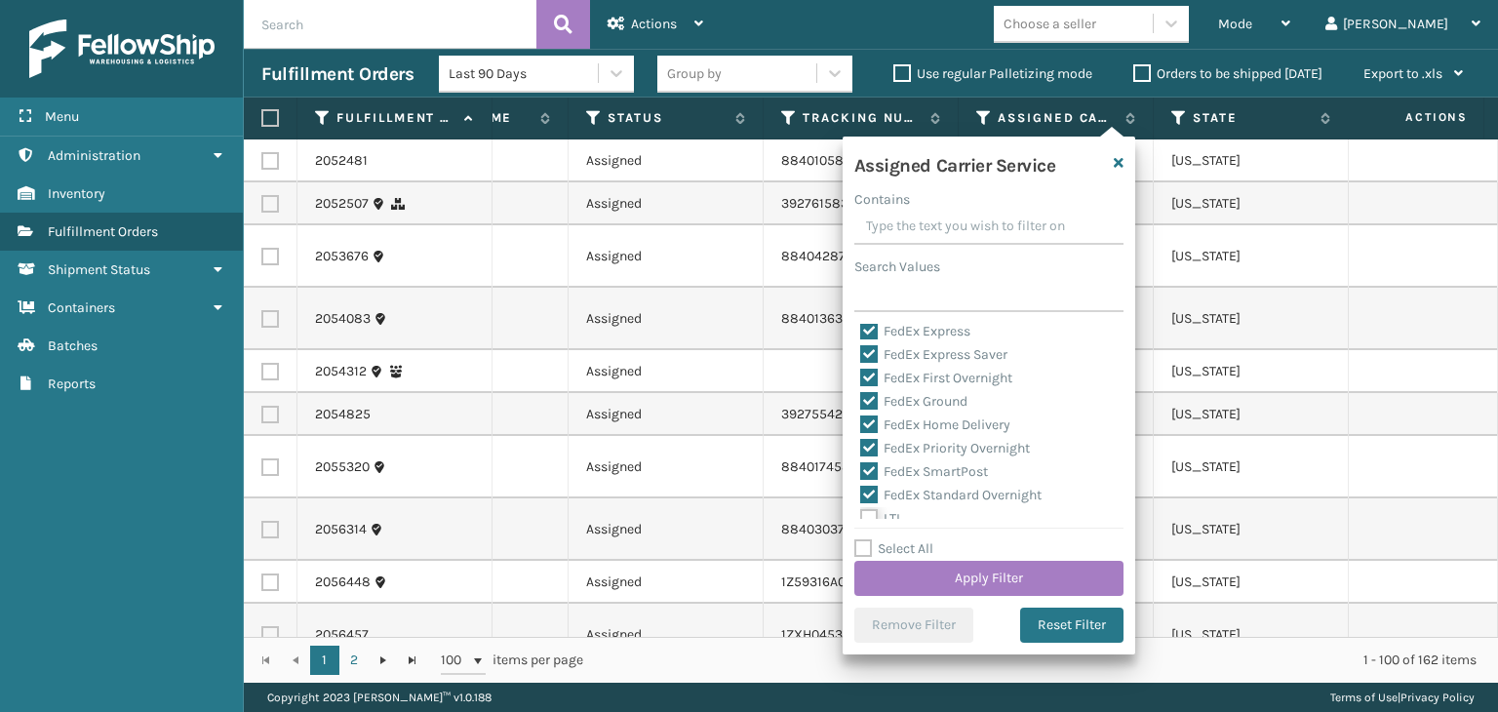
checkbox input "false"
click at [968, 580] on button "Apply Filter" at bounding box center [988, 578] width 269 height 35
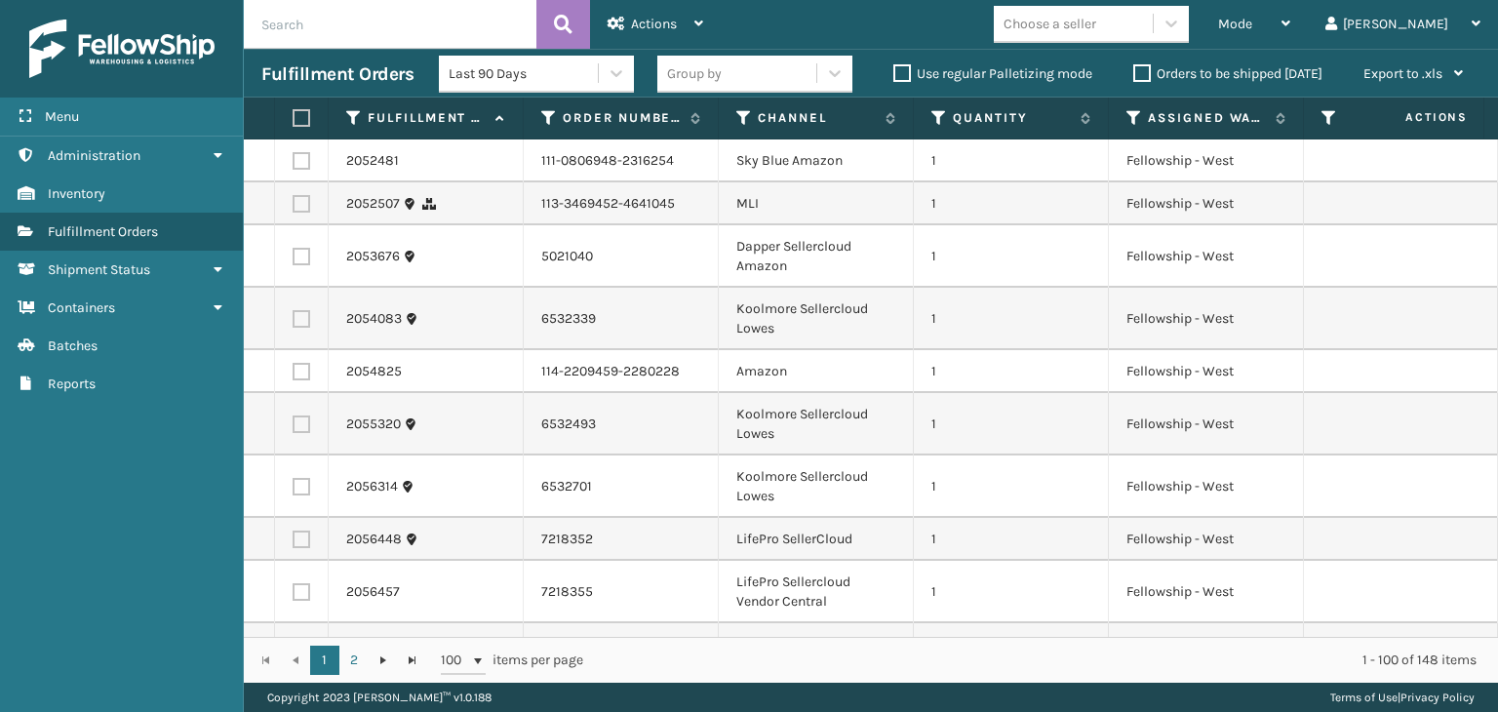
click at [439, 22] on input "text" at bounding box center [390, 24] width 293 height 49
type input "1ZH0R7060323758936"
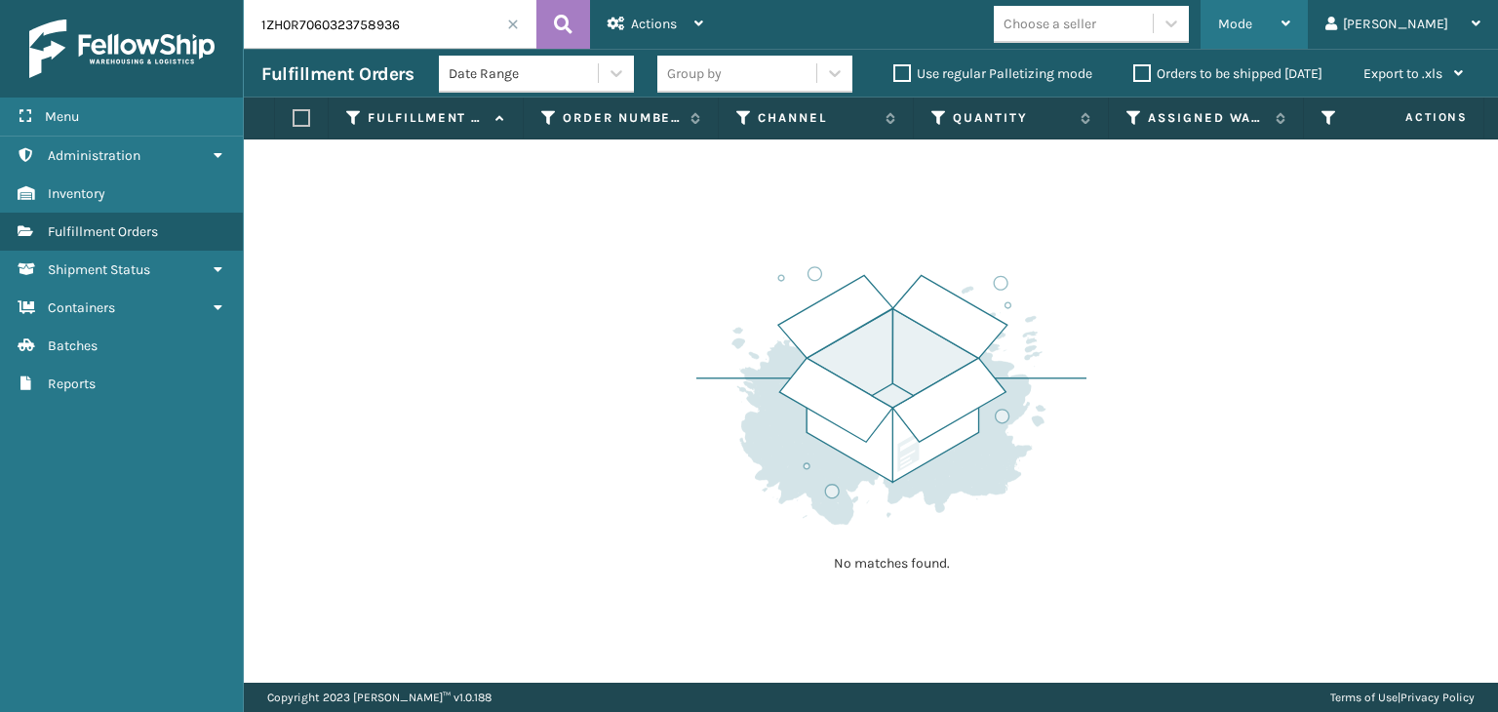
click at [1308, 18] on div "Mode Regular Mode Picking Mode Labeling Mode Exit Scan Mode" at bounding box center [1254, 24] width 107 height 49
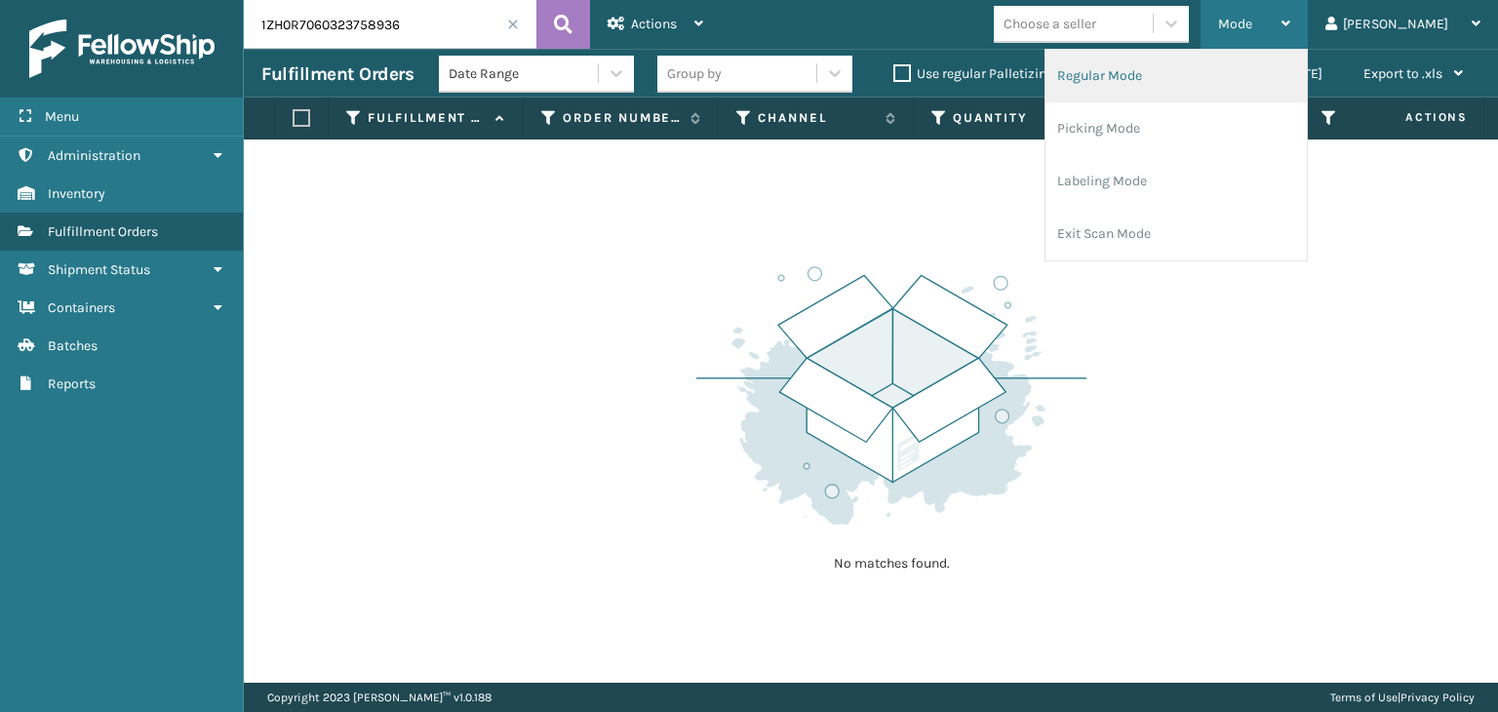
click at [1245, 68] on li "Regular Mode" at bounding box center [1176, 76] width 261 height 53
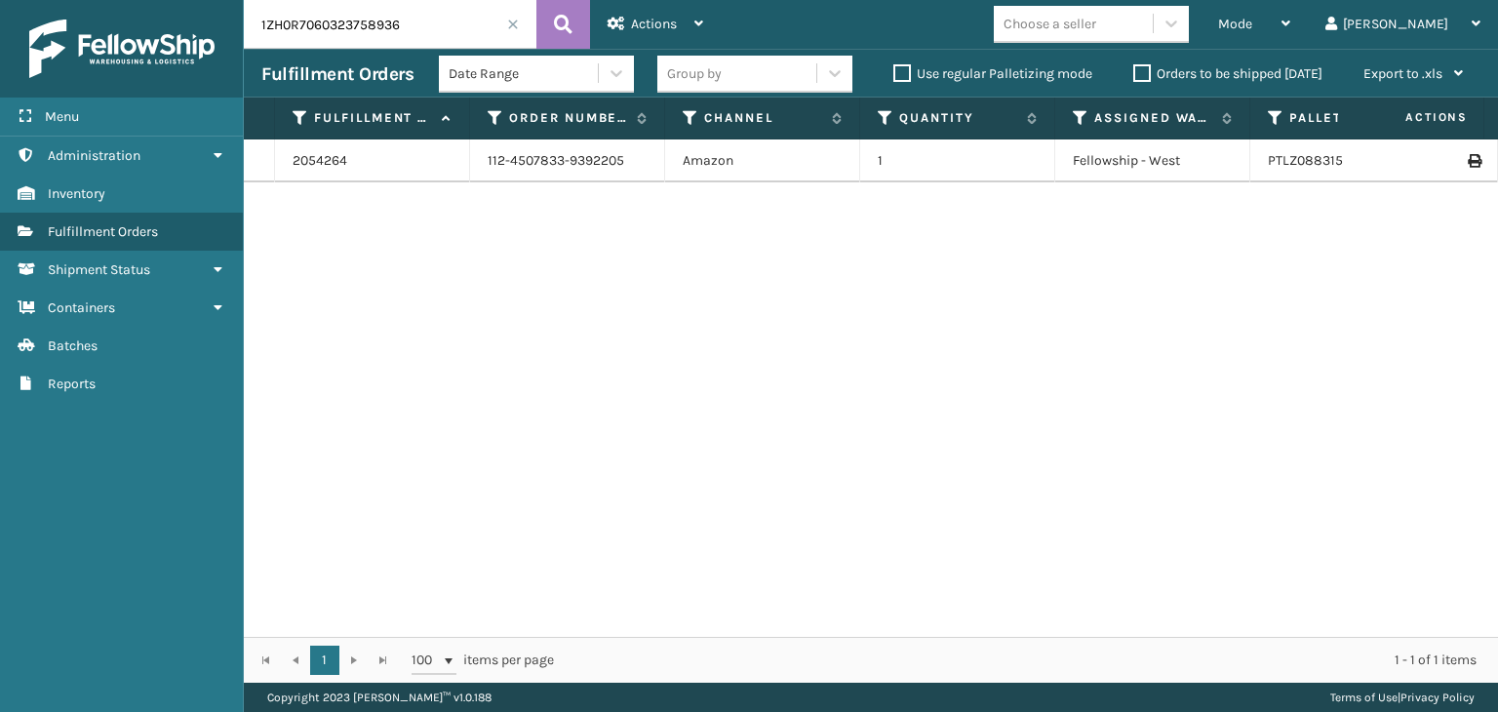
click at [715, 67] on div "Group by" at bounding box center [694, 73] width 55 height 20
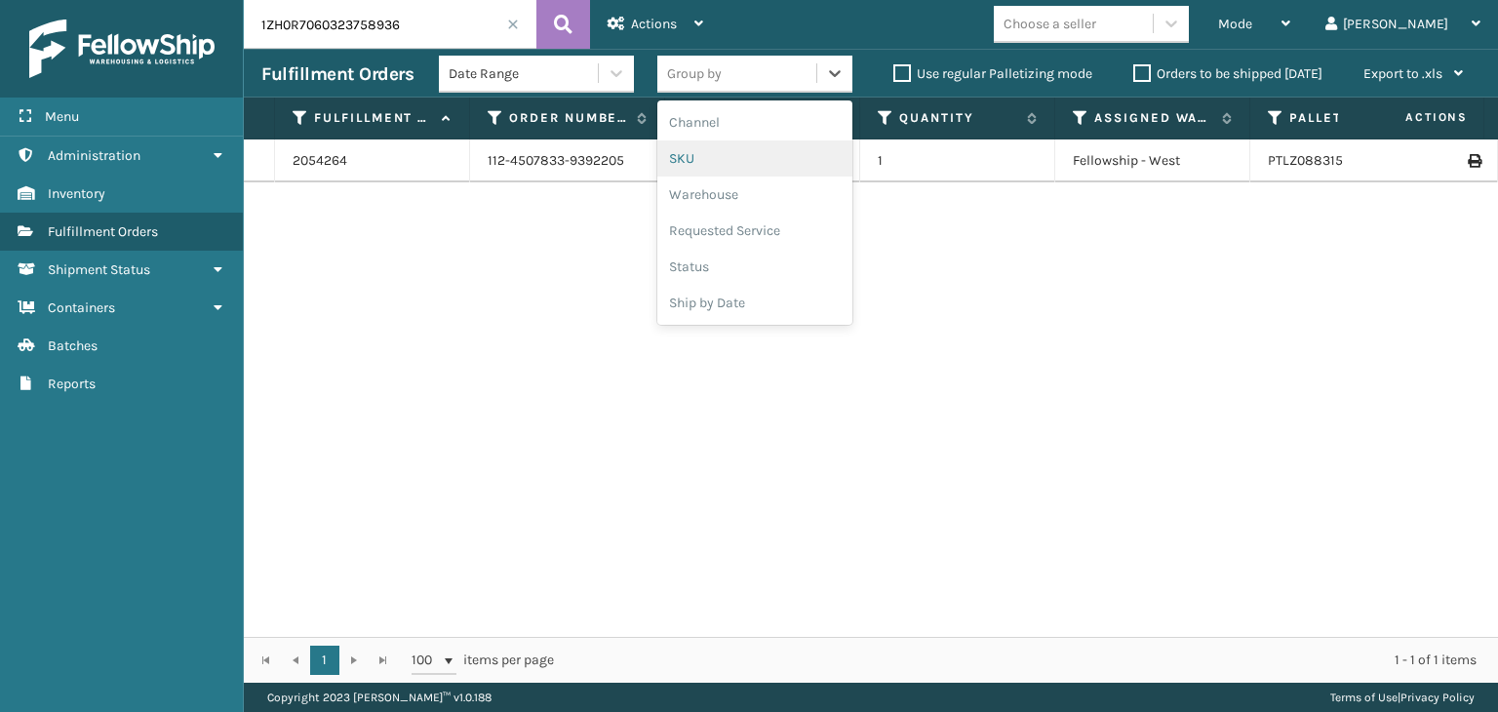
drag, startPoint x: 723, startPoint y: 89, endPoint x: 723, endPoint y: 163, distance: 74.1
click at [723, 163] on div "SKU" at bounding box center [754, 158] width 195 height 36
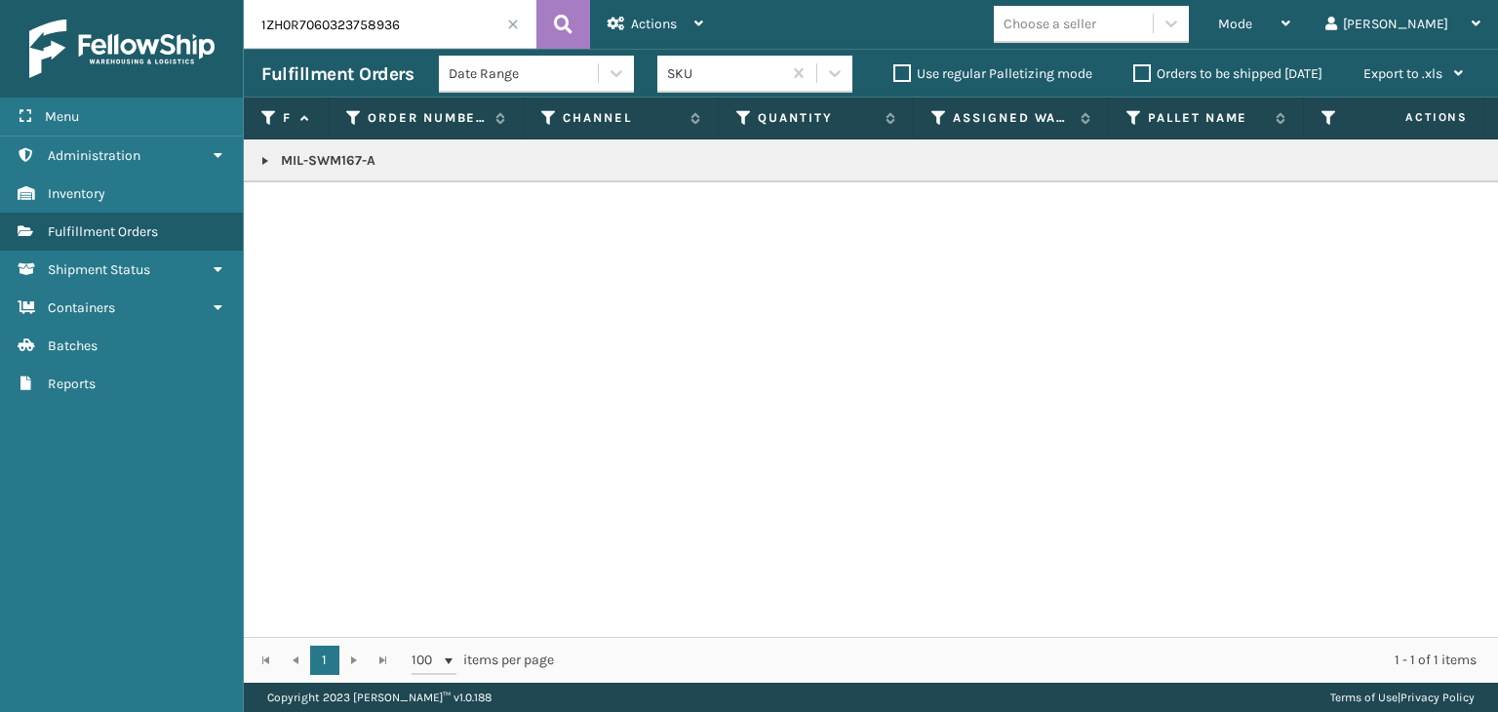
click at [314, 157] on p "MIL-SWM167-A" at bounding box center [1502, 161] width 2483 height 20
click at [315, 158] on p "MIL-SWM167-A" at bounding box center [1502, 161] width 2483 height 20
copy p "MIL-SWM167-A"
